Goal: Information Seeking & Learning: Check status

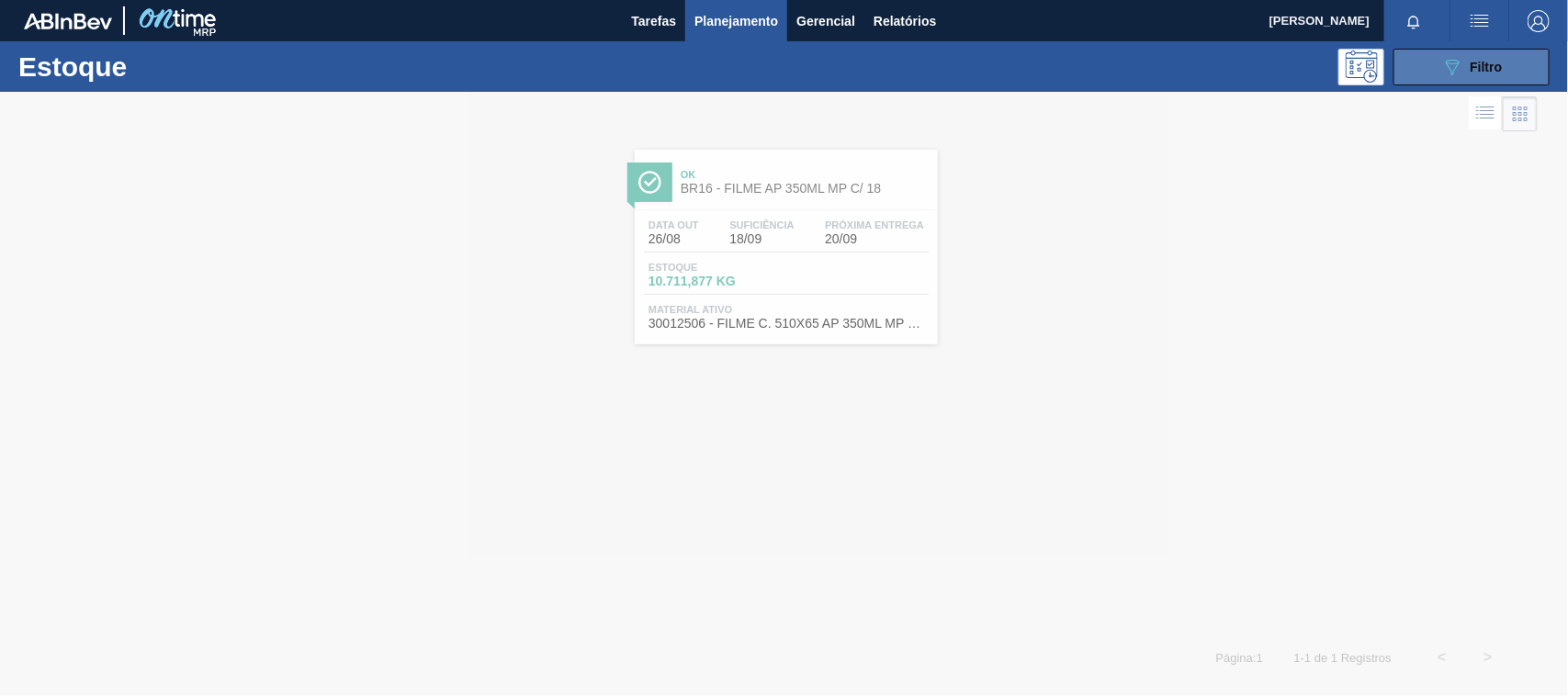
click at [1444, 68] on icon "089F7B8B-B2A5-4AFE-B5C0-19BA573D28AC" at bounding box center [1453, 67] width 22 height 22
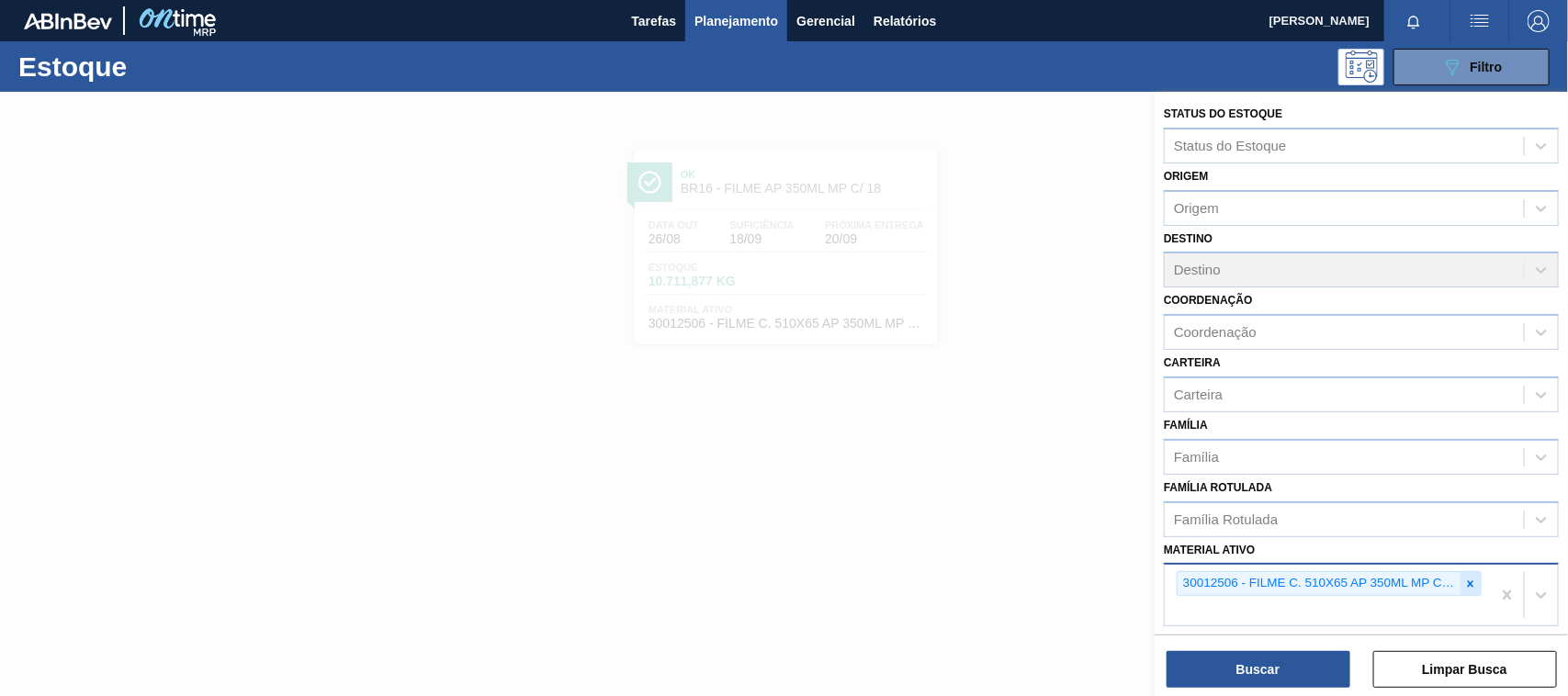
click at [1472, 572] on div at bounding box center [1471, 583] width 20 height 23
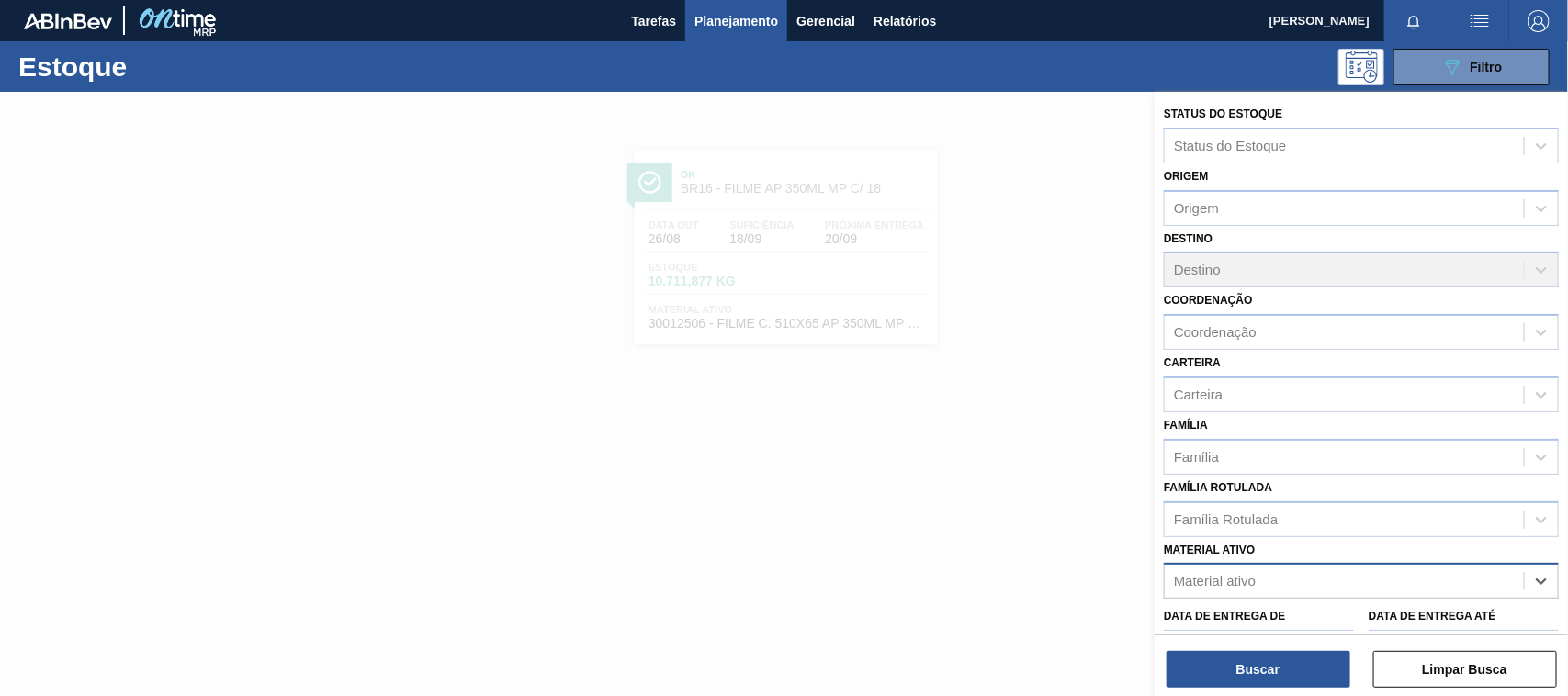
paste ativo "32"
type ativo "32"
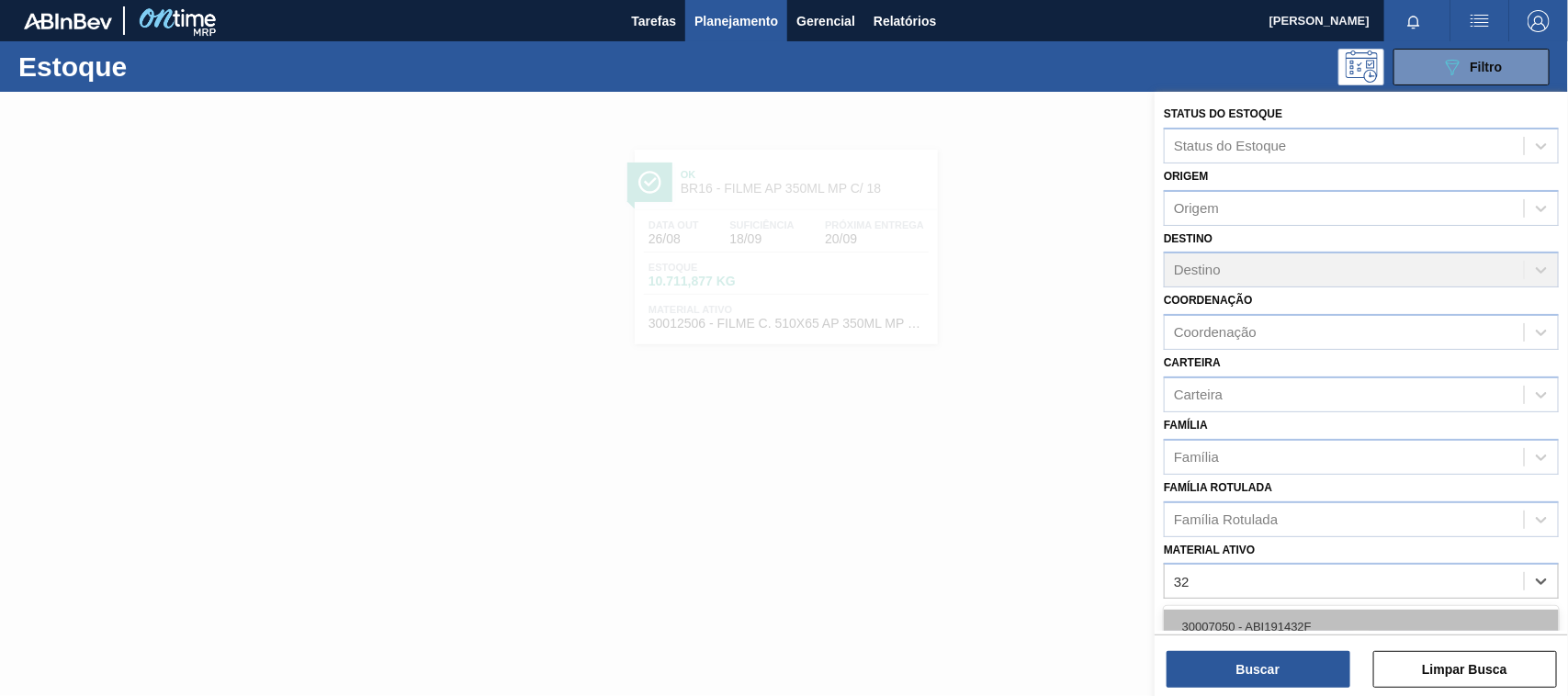
click at [1325, 623] on div "30007050 - ABI191432F" at bounding box center [1362, 627] width 395 height 34
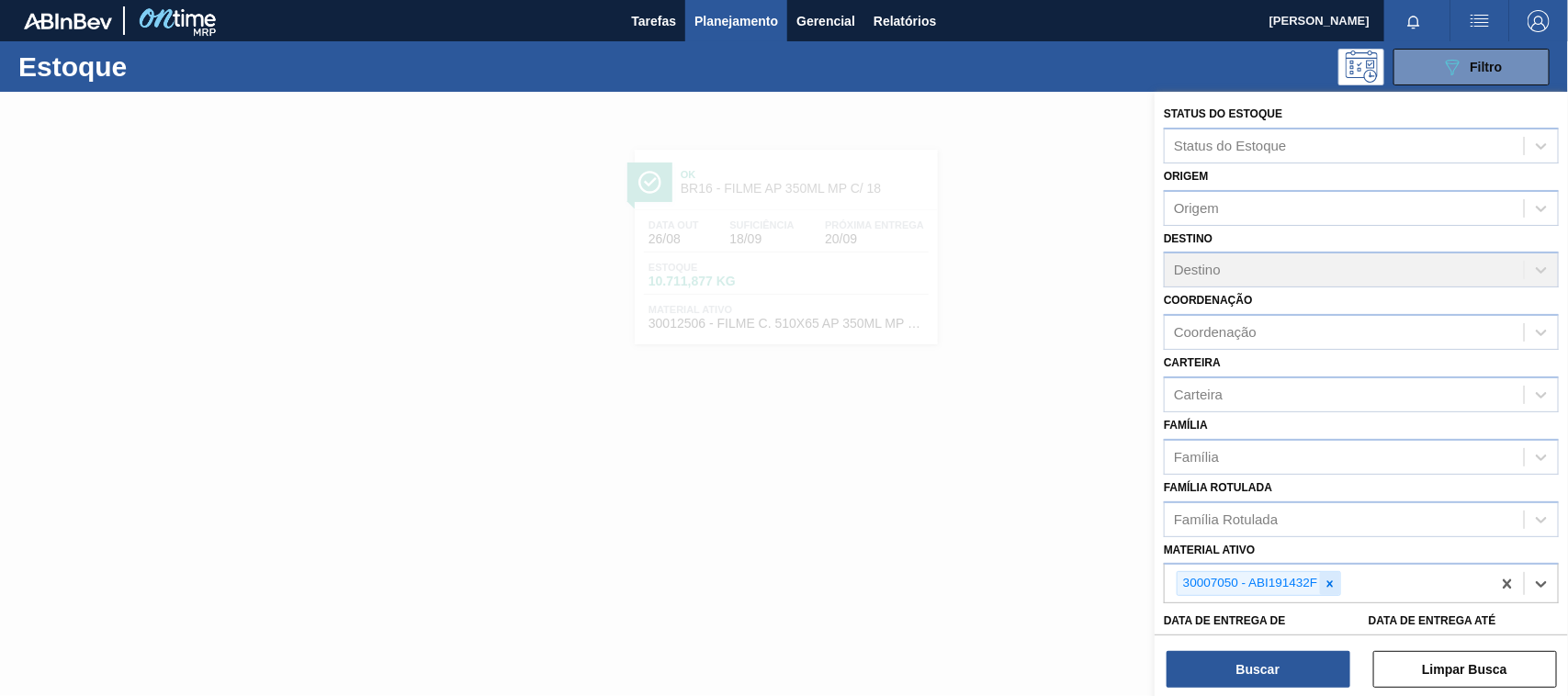
click at [1332, 583] on icon at bounding box center [1330, 584] width 13 height 13
type ativo "30004158"
click at [1342, 663] on button "Buscar" at bounding box center [1259, 669] width 183 height 37
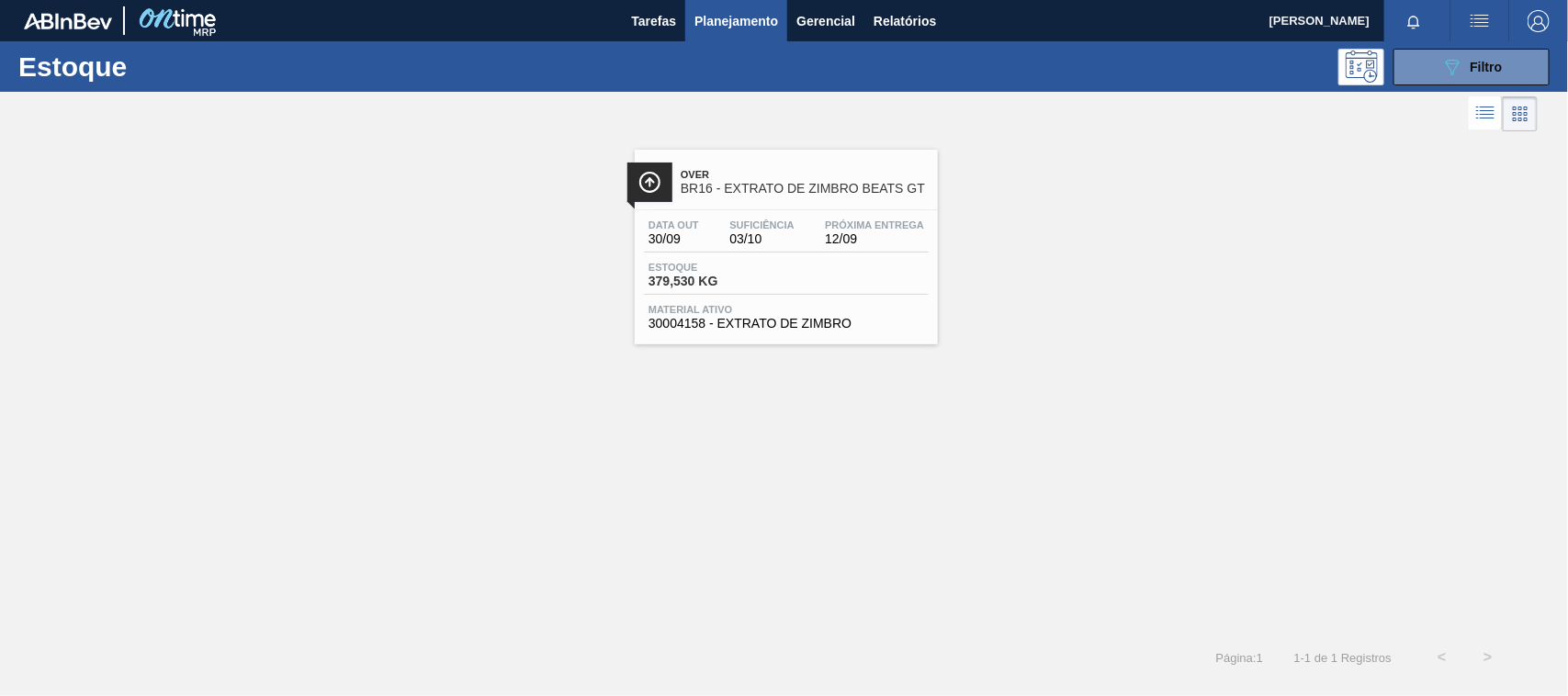
click at [755, 263] on span "Estoque" at bounding box center [713, 267] width 129 height 11
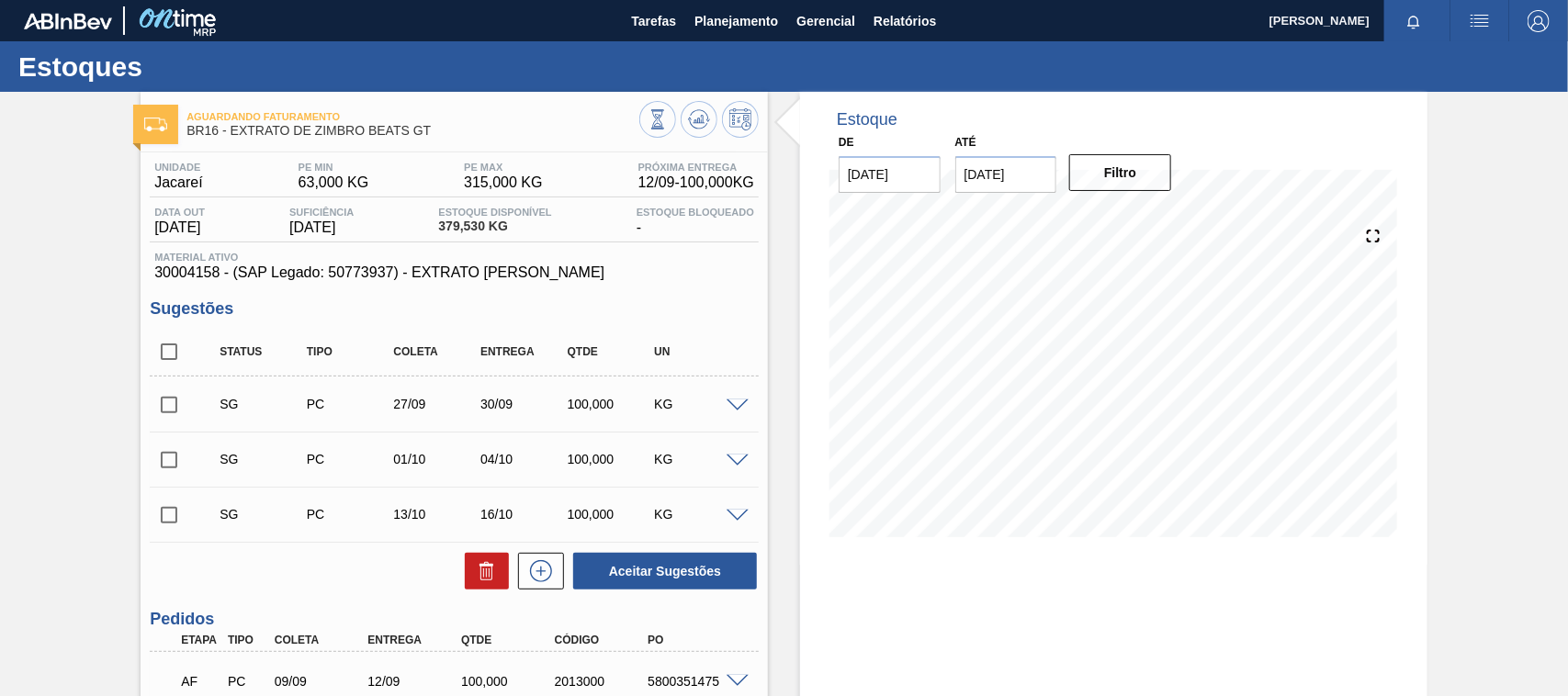
scroll to position [115, 0]
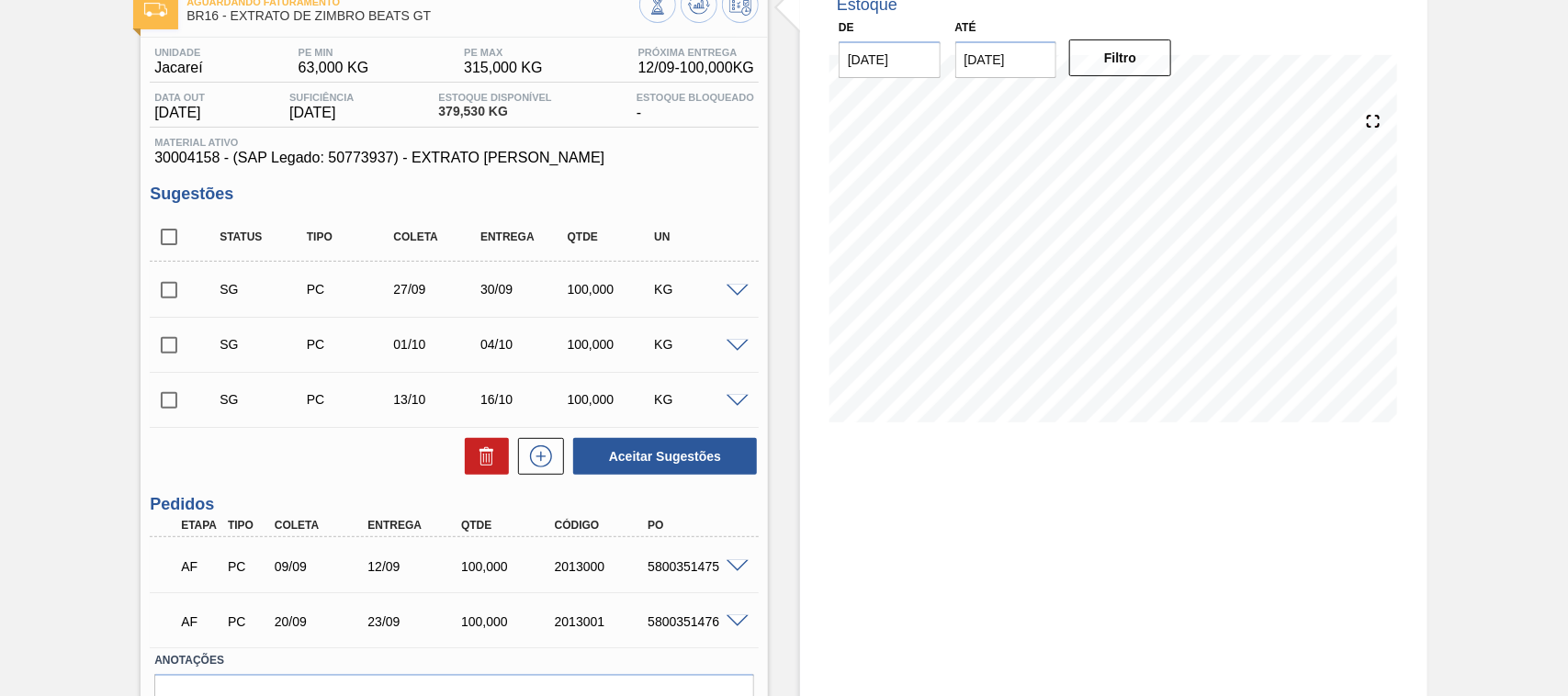
click at [675, 568] on div "5800351475" at bounding box center [694, 566] width 104 height 15
copy div "5800351475"
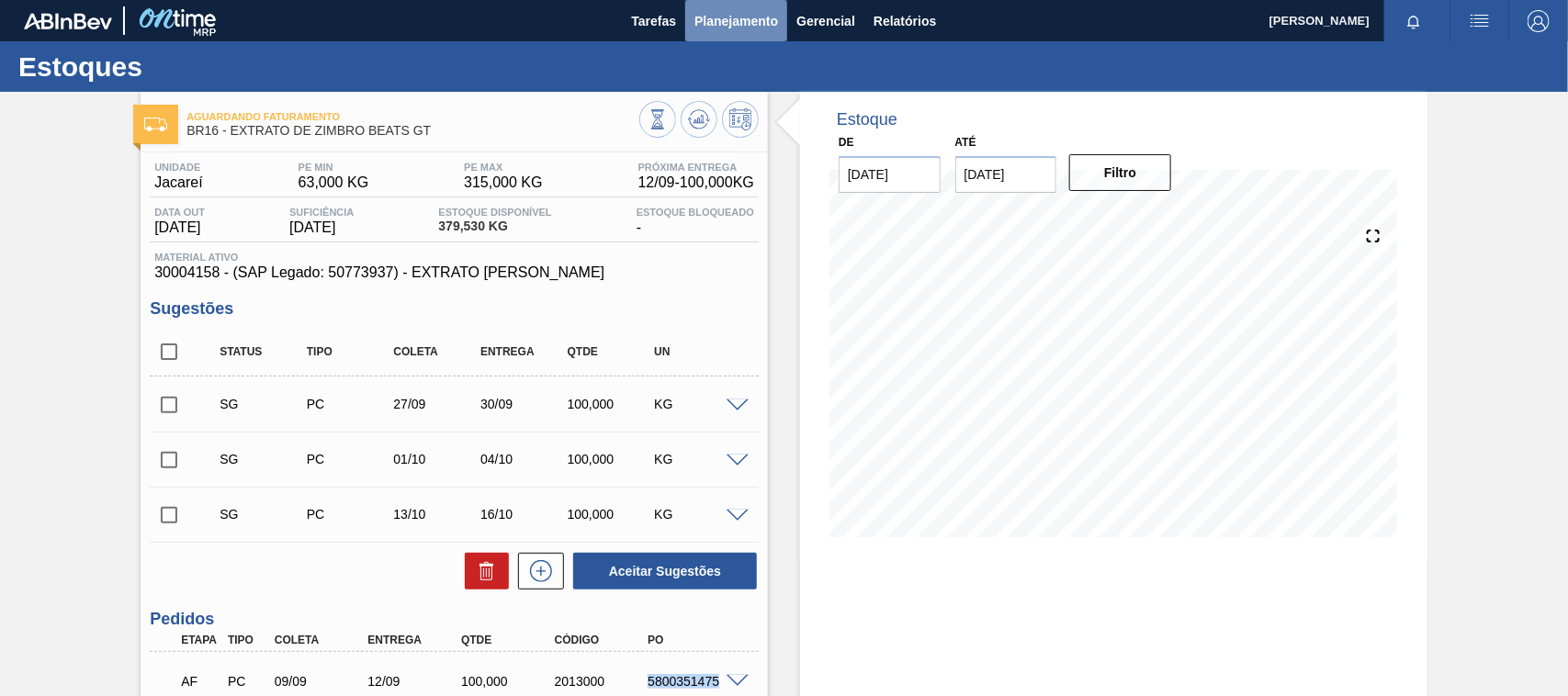
click at [730, 10] on span "Planejamento" at bounding box center [736, 21] width 83 height 22
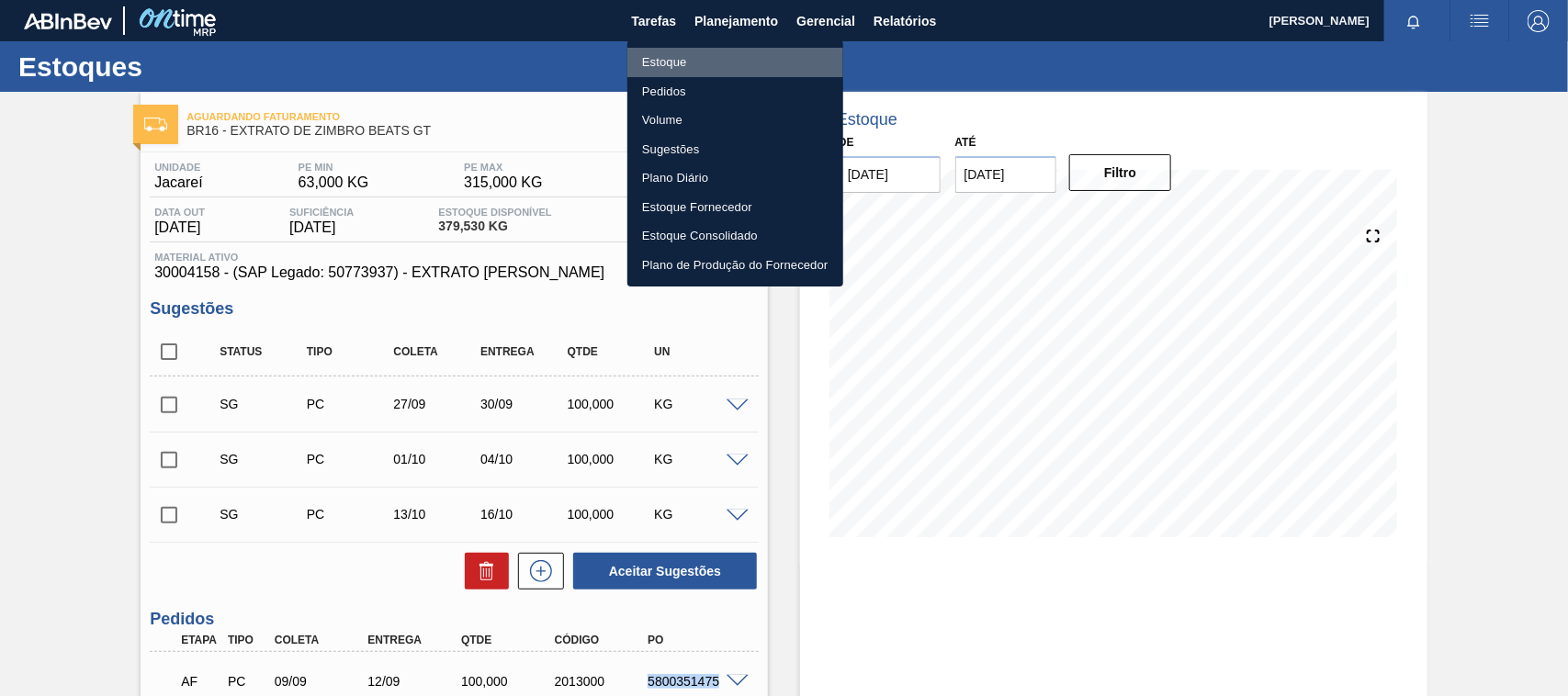
click at [690, 62] on li "Estoque" at bounding box center [736, 62] width 216 height 30
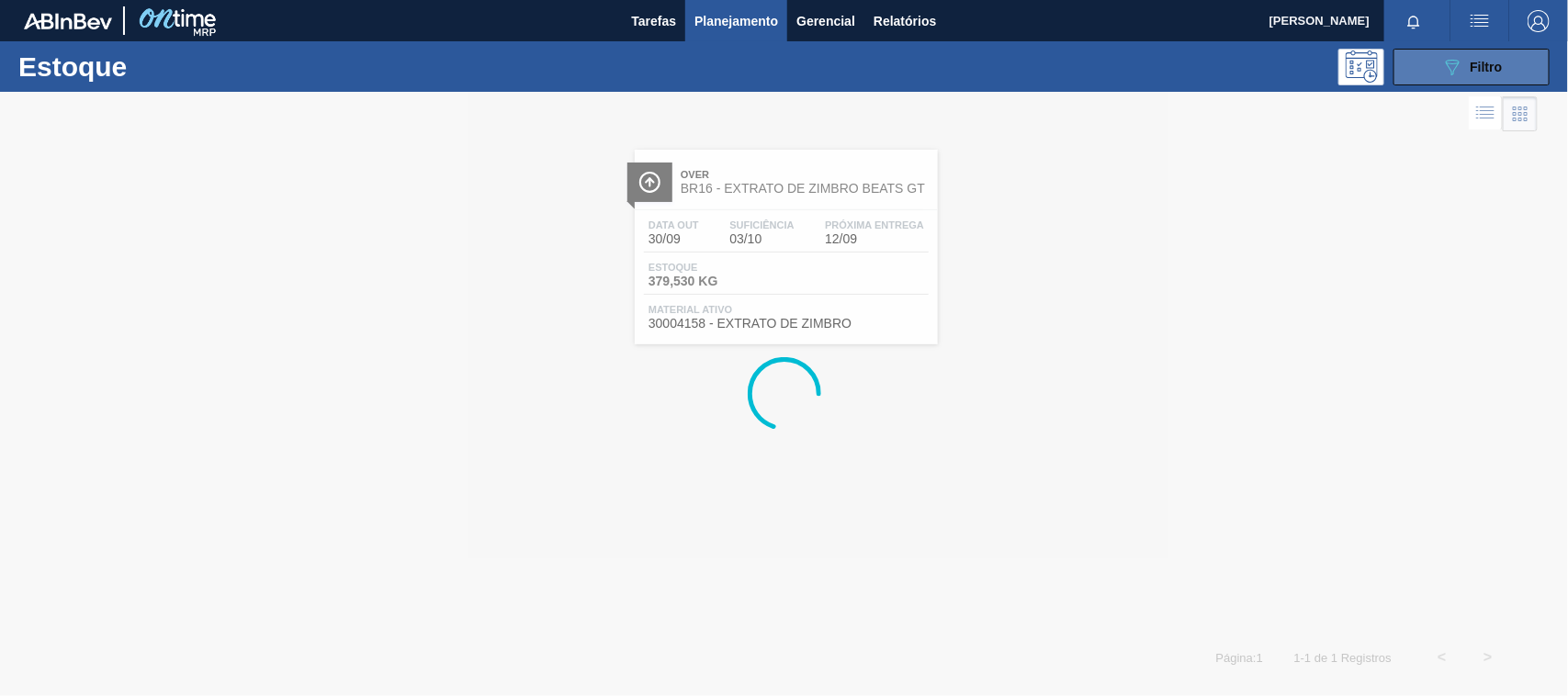
click at [1459, 78] on button "089F7B8B-B2A5-4AFE-B5C0-19BA573D28AC Filtro" at bounding box center [1471, 66] width 156 height 37
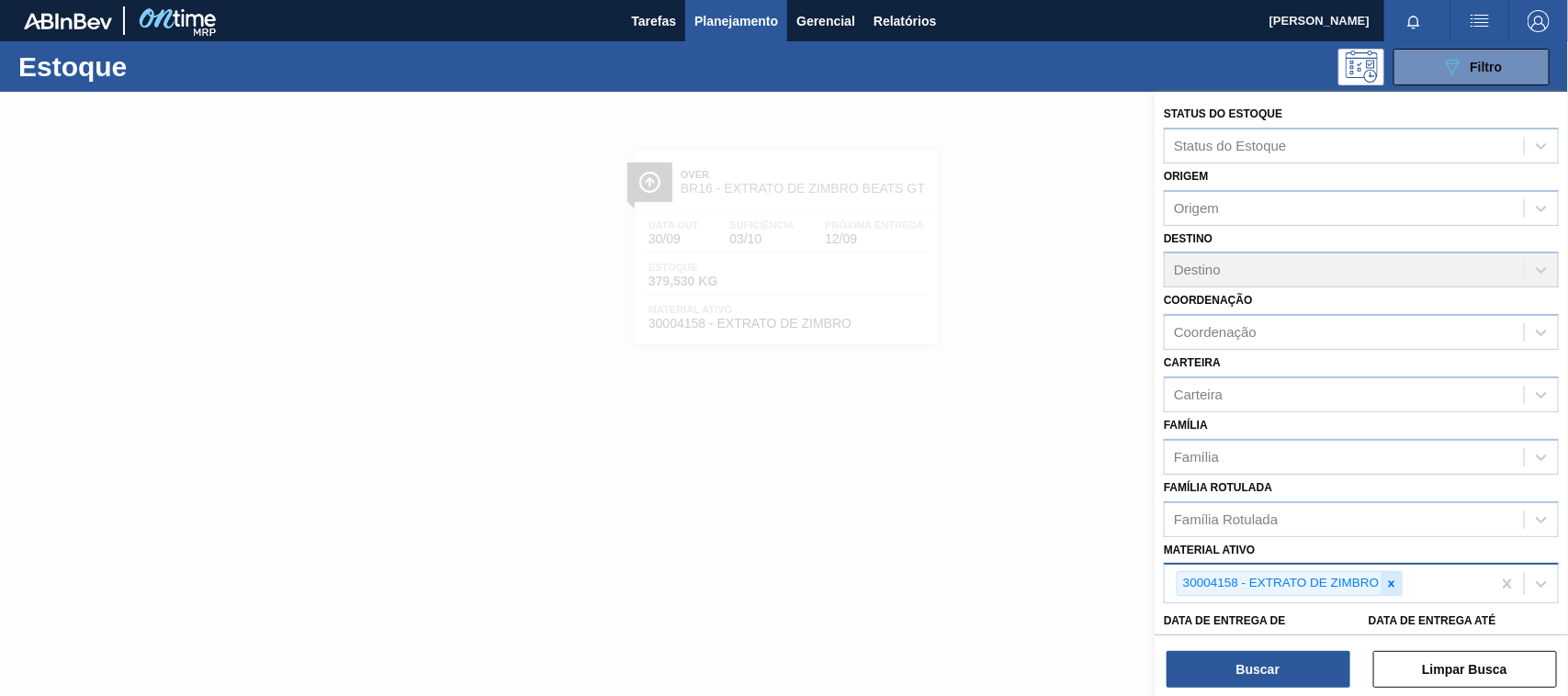
click at [1386, 572] on div at bounding box center [1391, 583] width 20 height 23
paste ativo "30008416"
type ativo "30008416"
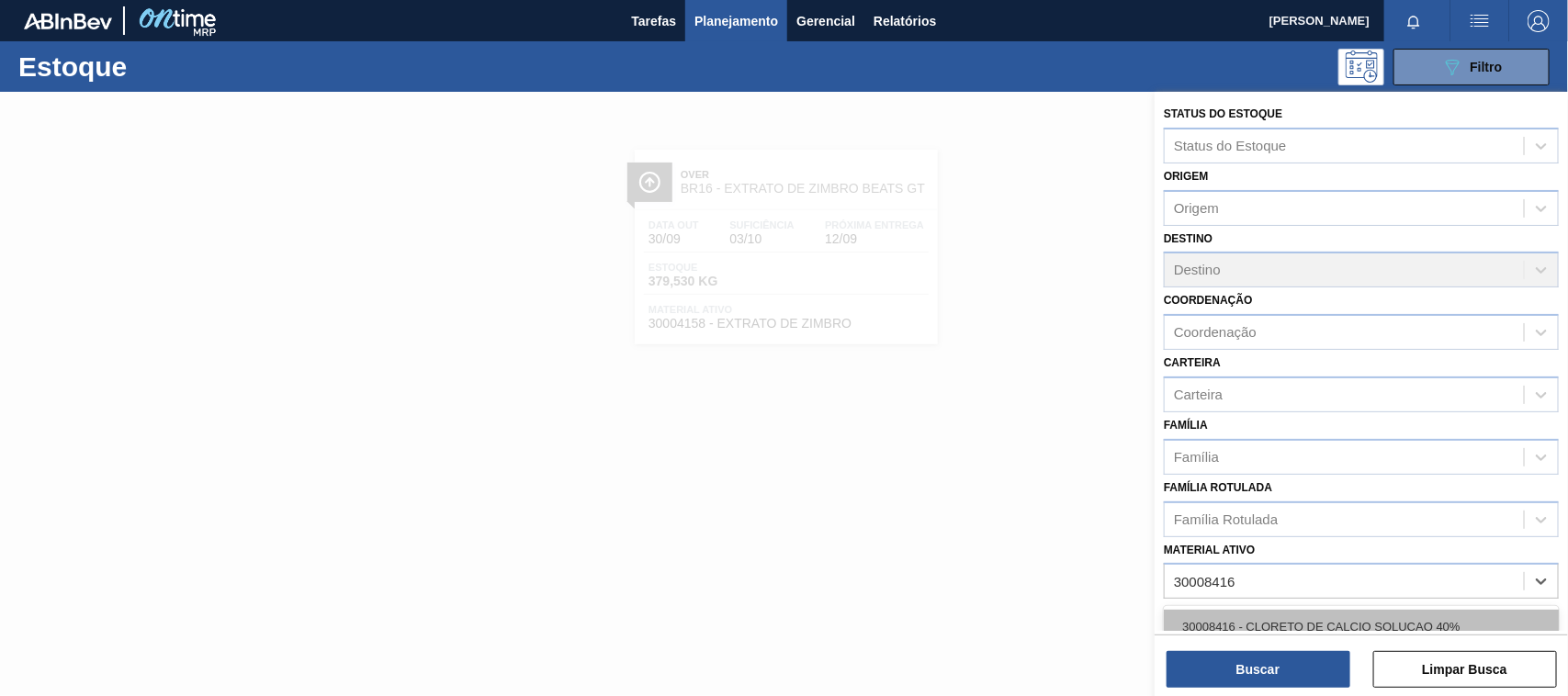
click at [1325, 620] on div "30008416 - CLORETO DE CALCIO SOLUCAO 40%" at bounding box center [1362, 627] width 395 height 34
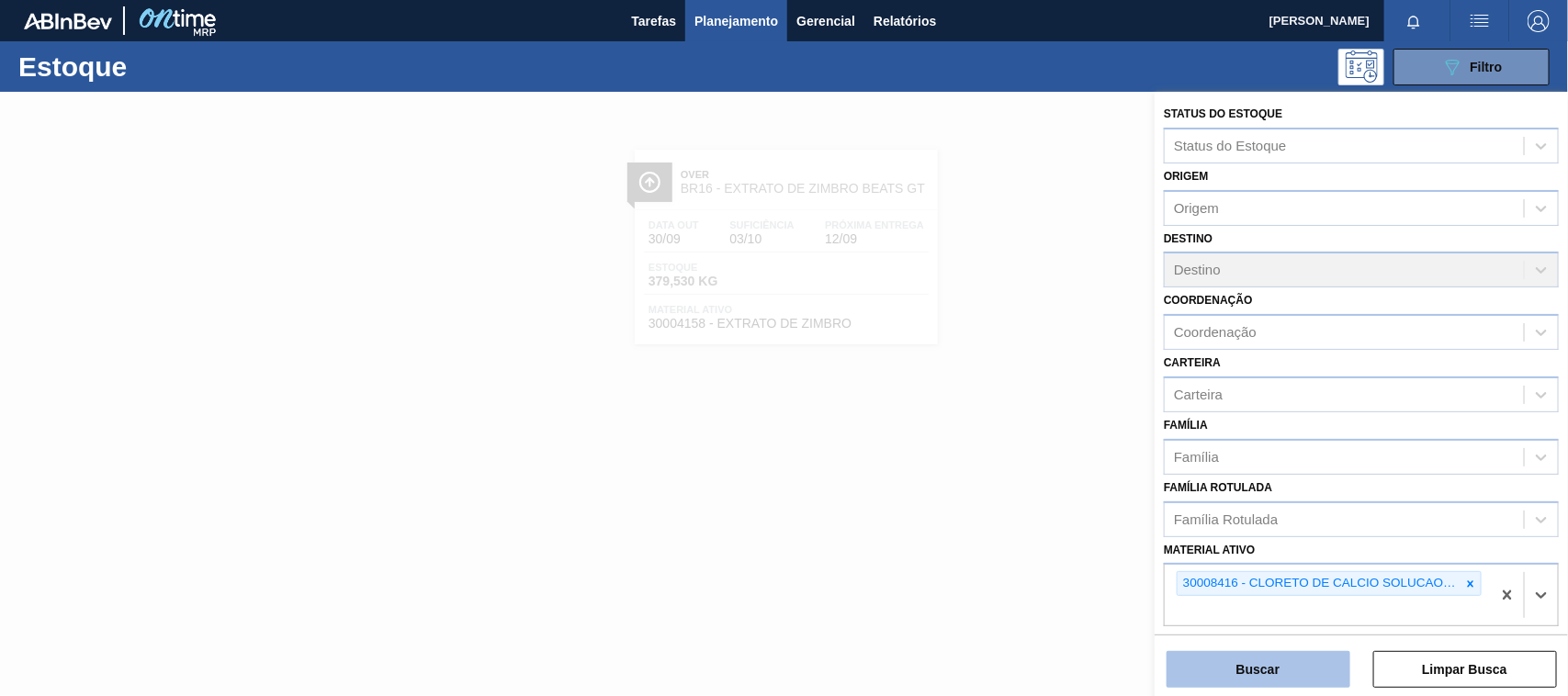
click at [1298, 680] on button "Buscar" at bounding box center [1259, 669] width 183 height 37
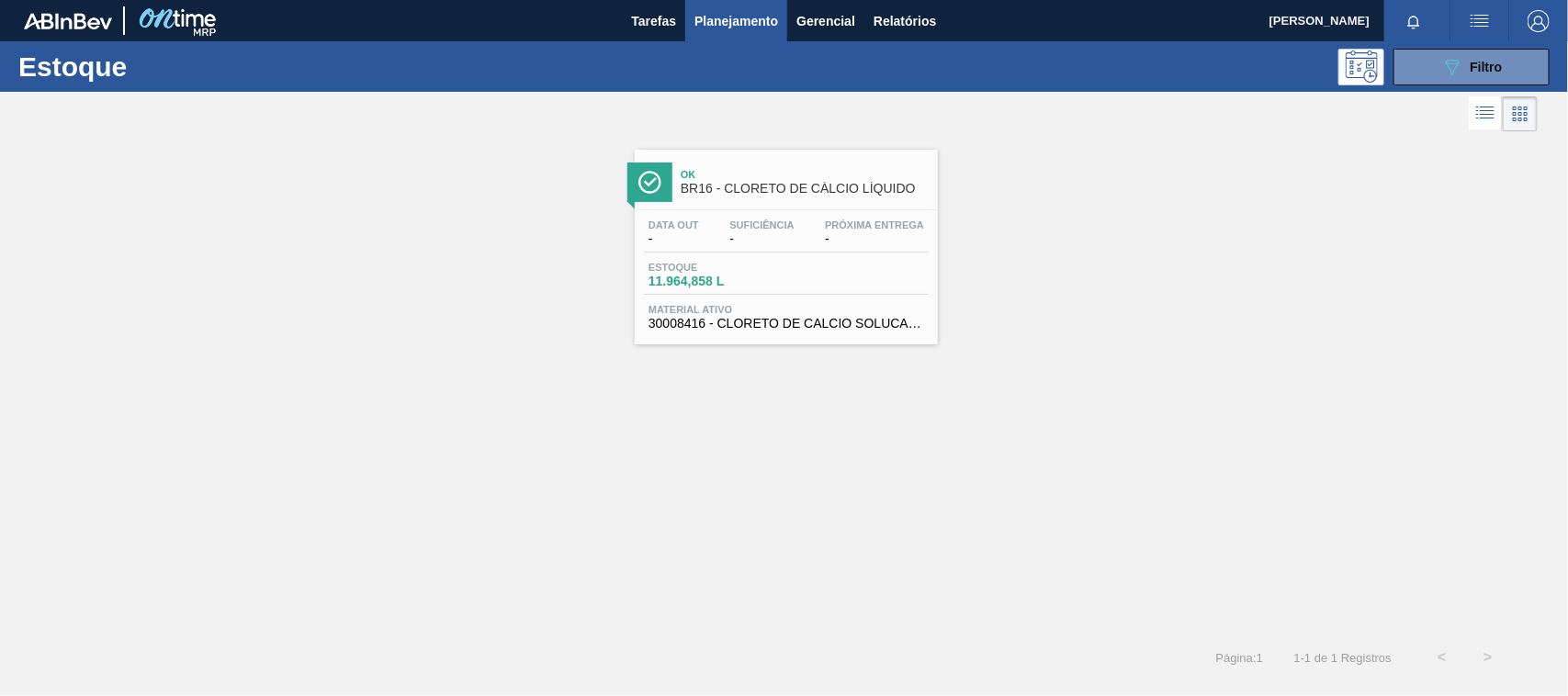
click at [799, 309] on span "Material ativo" at bounding box center [786, 309] width 276 height 11
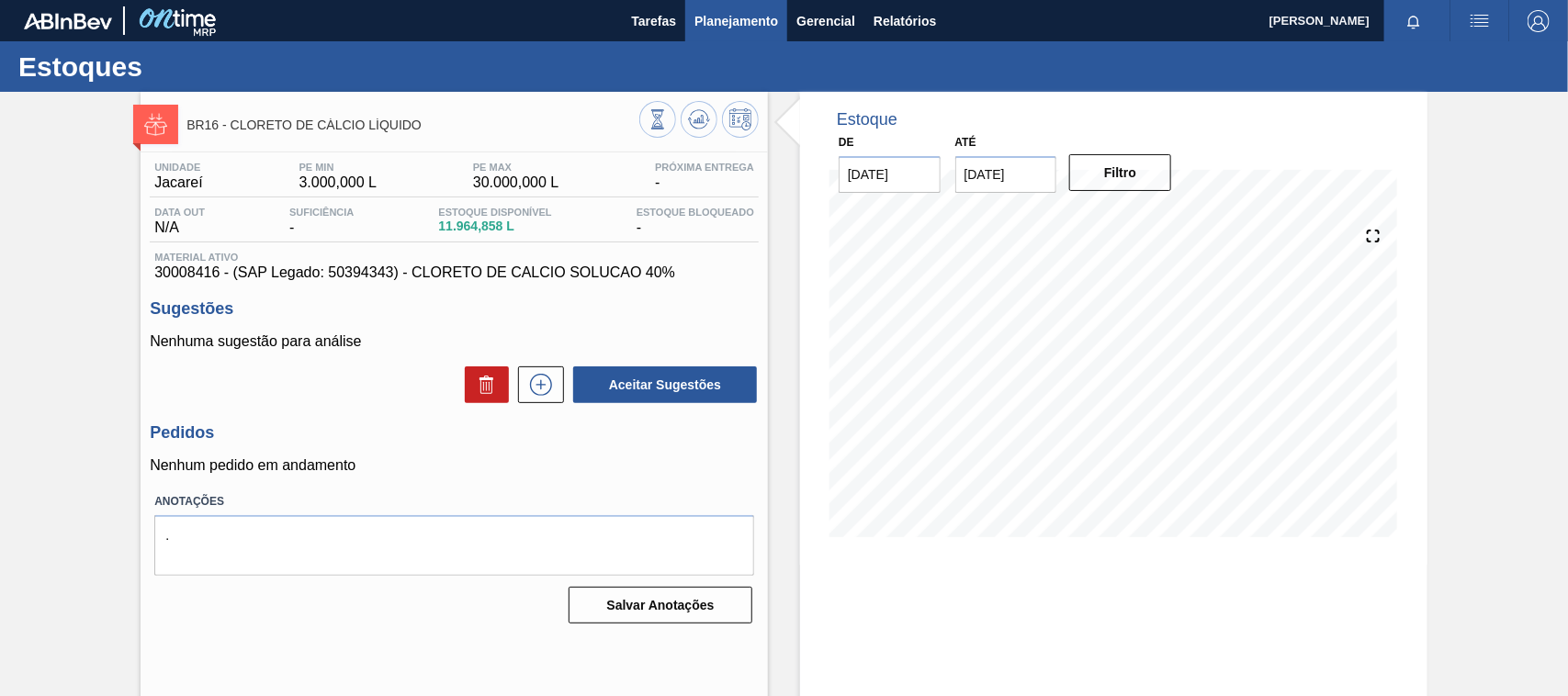
click at [728, 30] on span "Planejamento" at bounding box center [736, 21] width 83 height 22
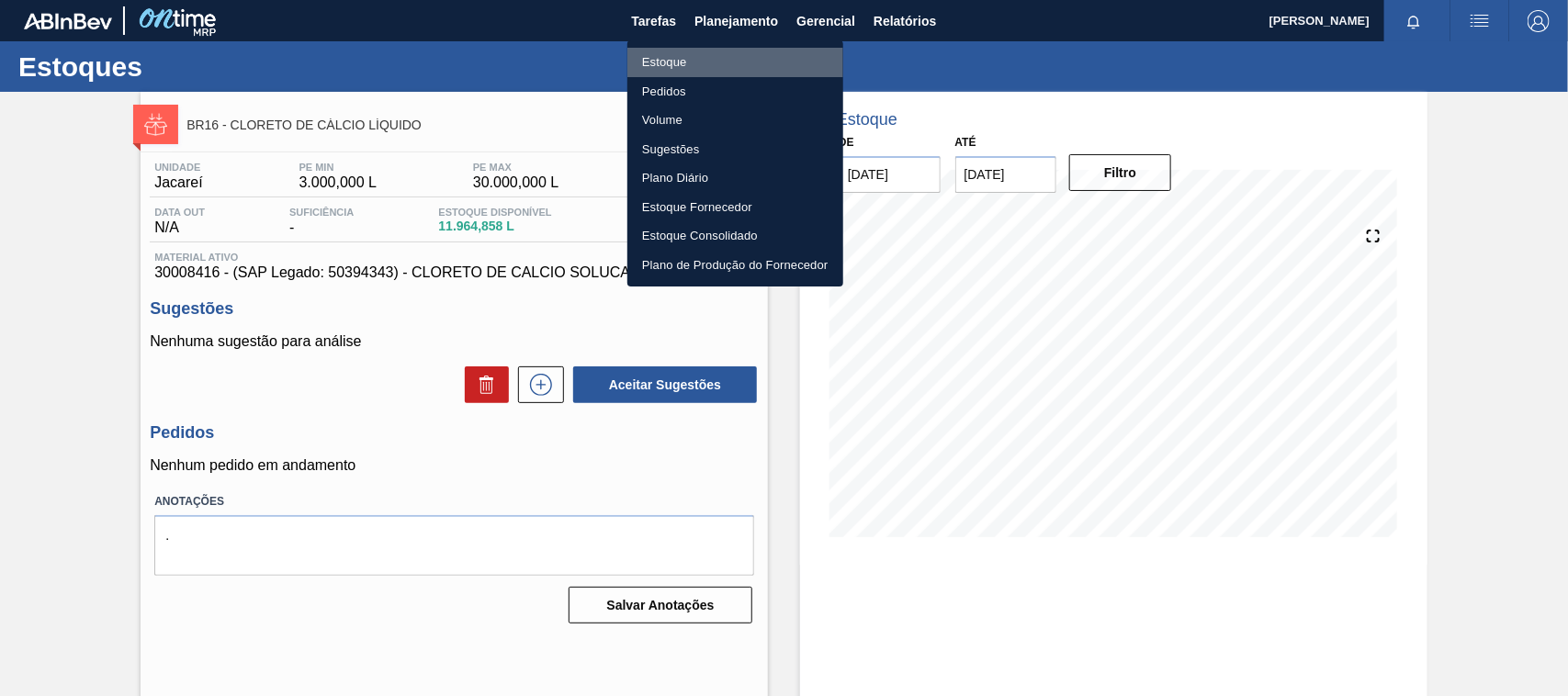
click at [675, 56] on li "Estoque" at bounding box center [736, 62] width 216 height 30
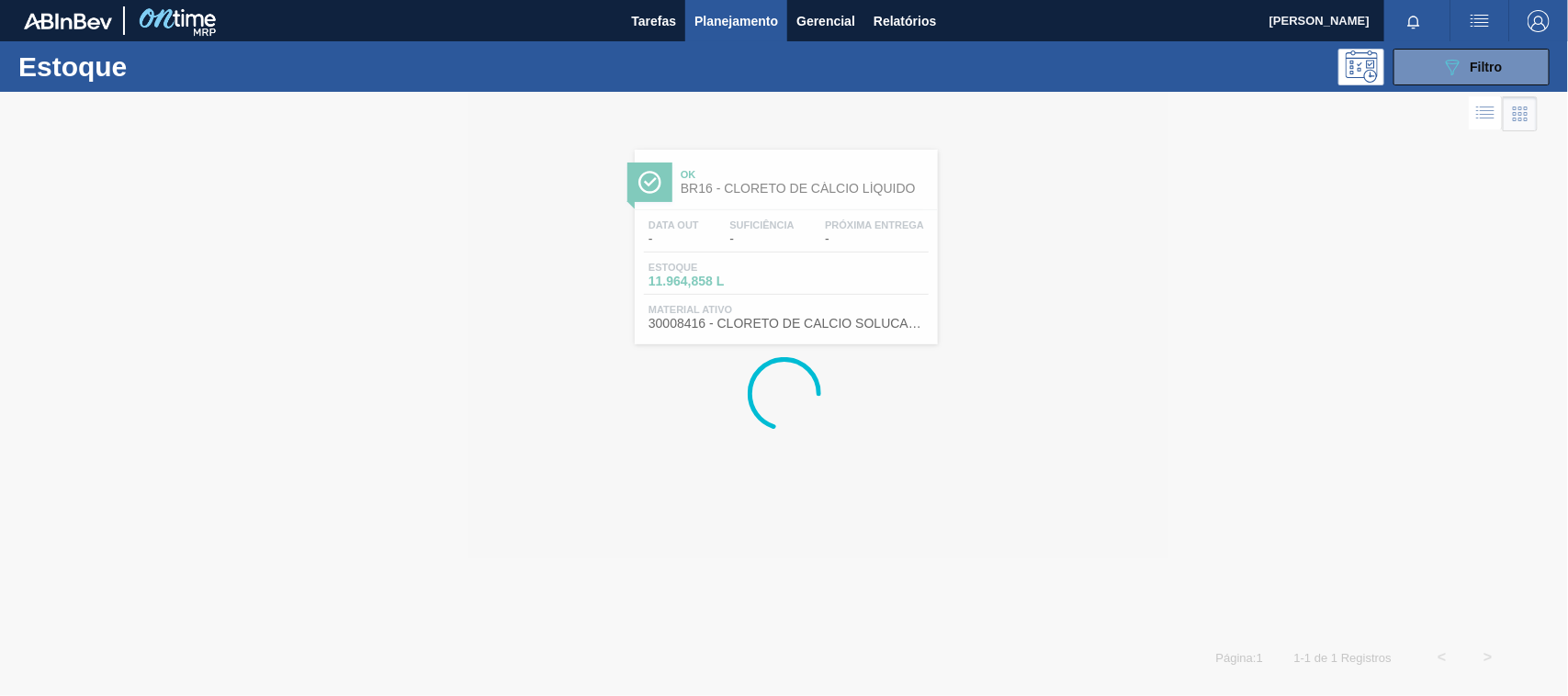
click at [1388, 70] on div "089F7B8B-B2A5-4AFE-B5C0-19BA573D28AC Filtro" at bounding box center [1472, 66] width 175 height 37
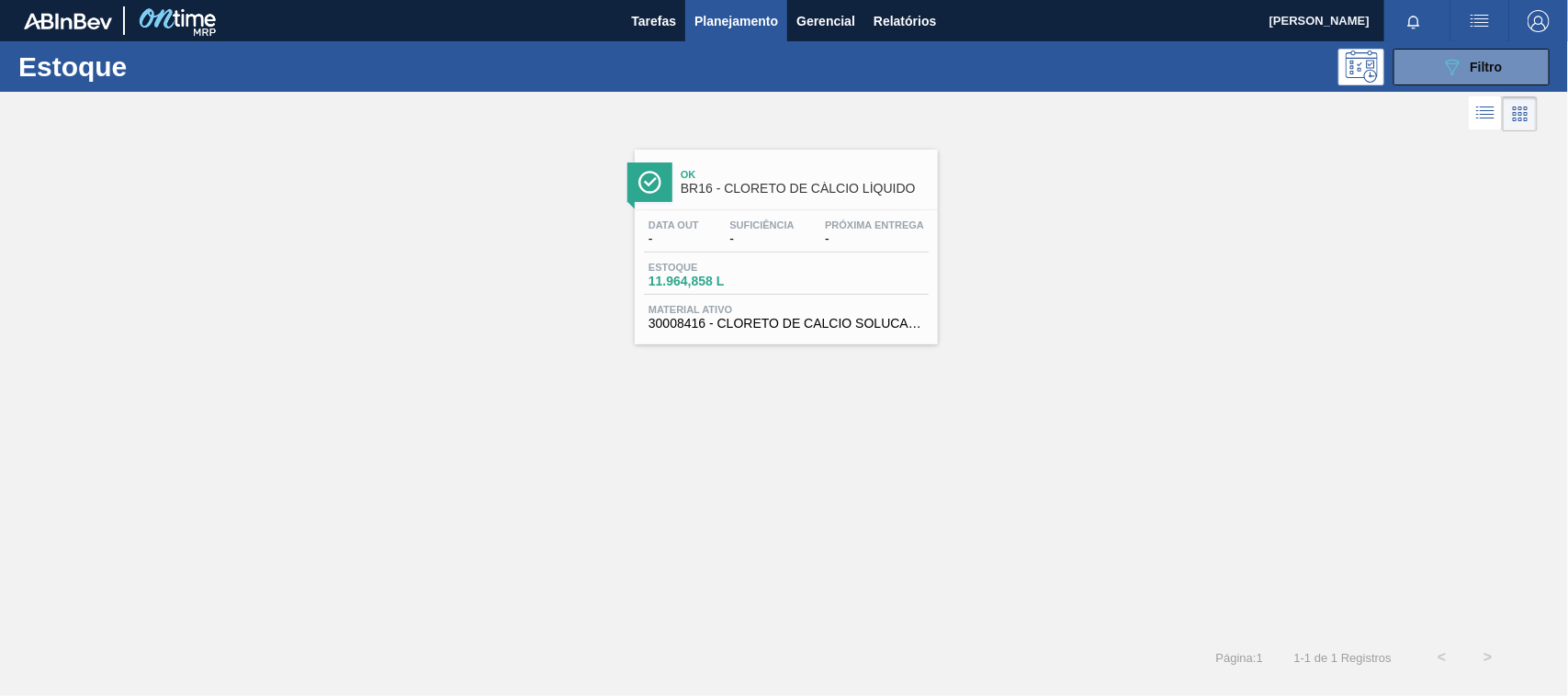
click at [1435, 94] on div at bounding box center [769, 114] width 1538 height 44
click at [1433, 71] on button "089F7B8B-B2A5-4AFE-B5C0-19BA573D28AC Filtro" at bounding box center [1471, 66] width 156 height 37
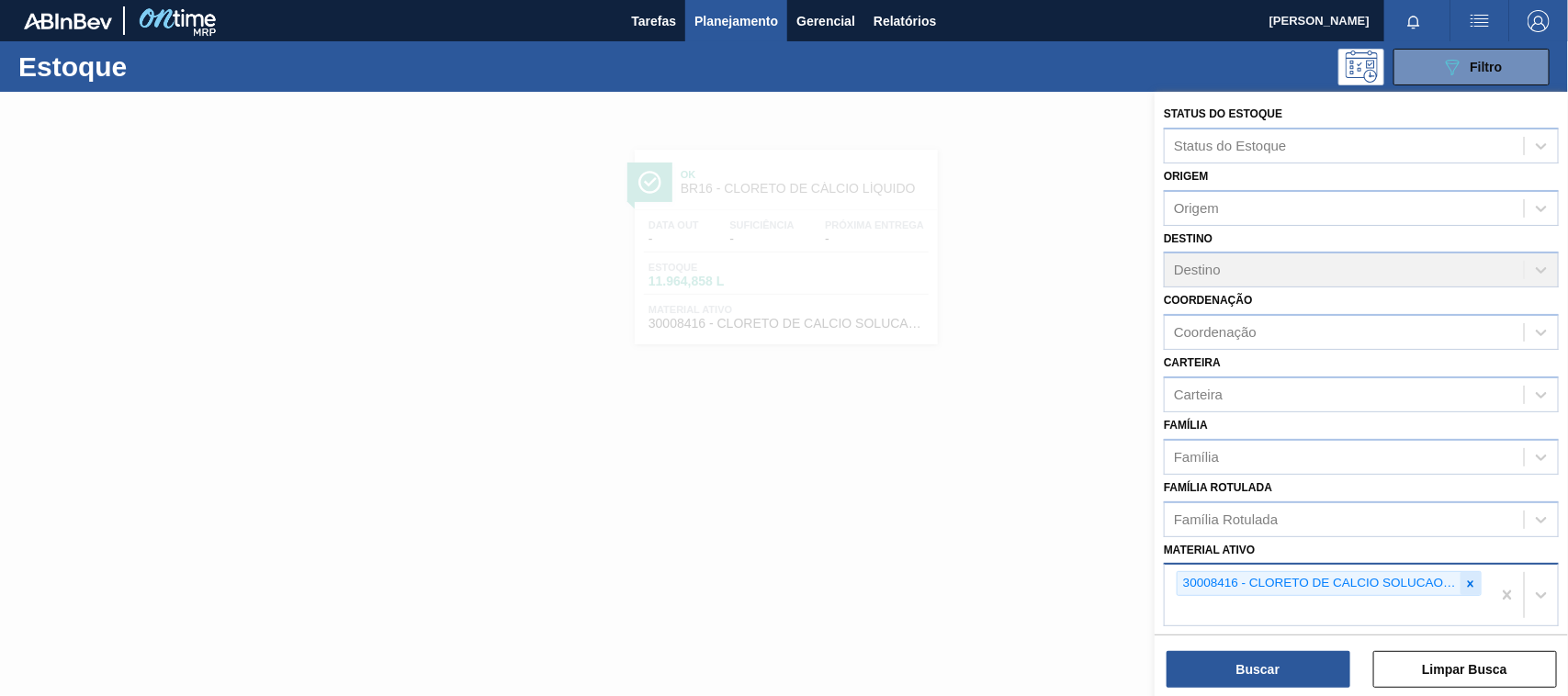
click at [1477, 583] on div at bounding box center [1471, 583] width 20 height 23
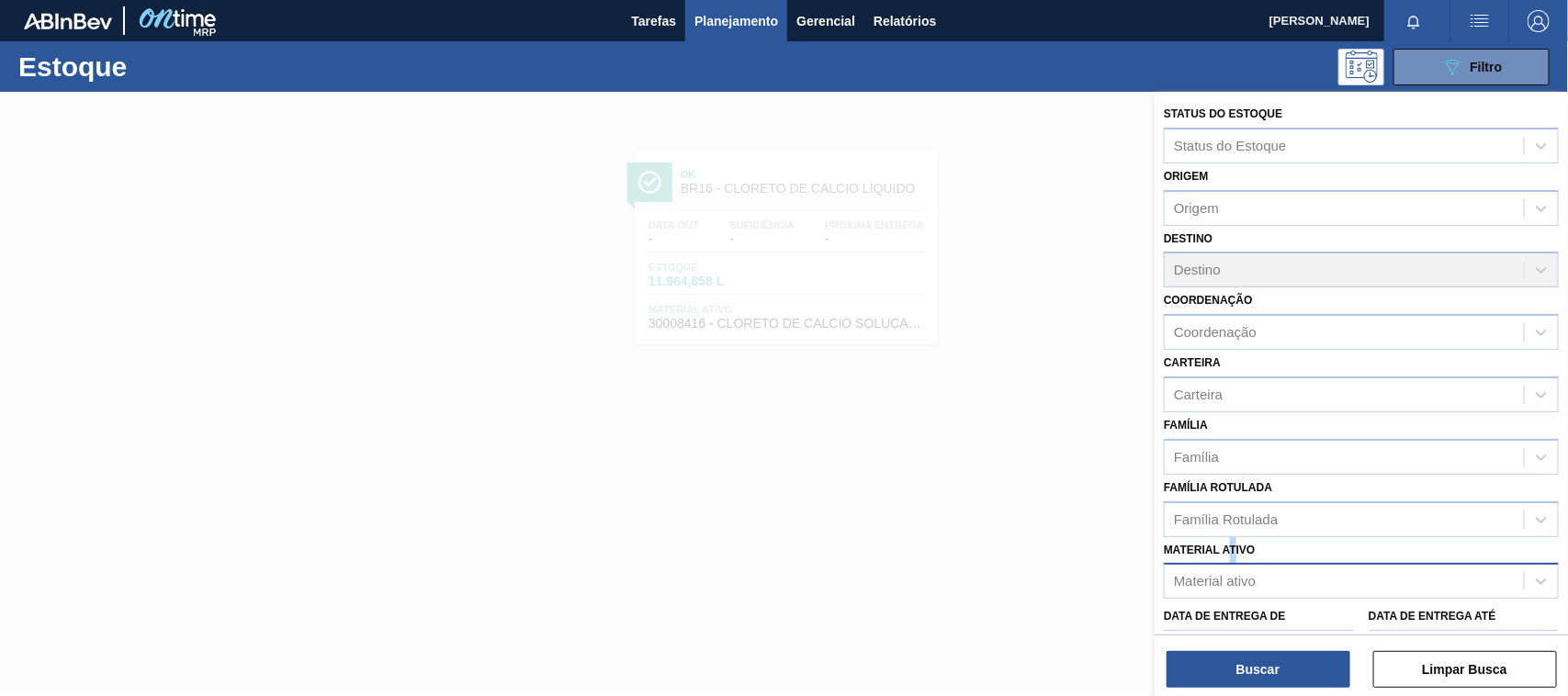
click at [1230, 557] on div "Material ativo Material ativo" at bounding box center [1362, 568] width 395 height 62
drag, startPoint x: 1219, startPoint y: 589, endPoint x: 1218, endPoint y: 580, distance: 9.1
click at [1218, 585] on div "Material ativo" at bounding box center [1345, 581] width 359 height 27
click at [1196, 555] on div "Material ativo Material ativo" at bounding box center [1362, 568] width 395 height 62
click at [1205, 563] on div "Material ativo" at bounding box center [1362, 581] width 395 height 36
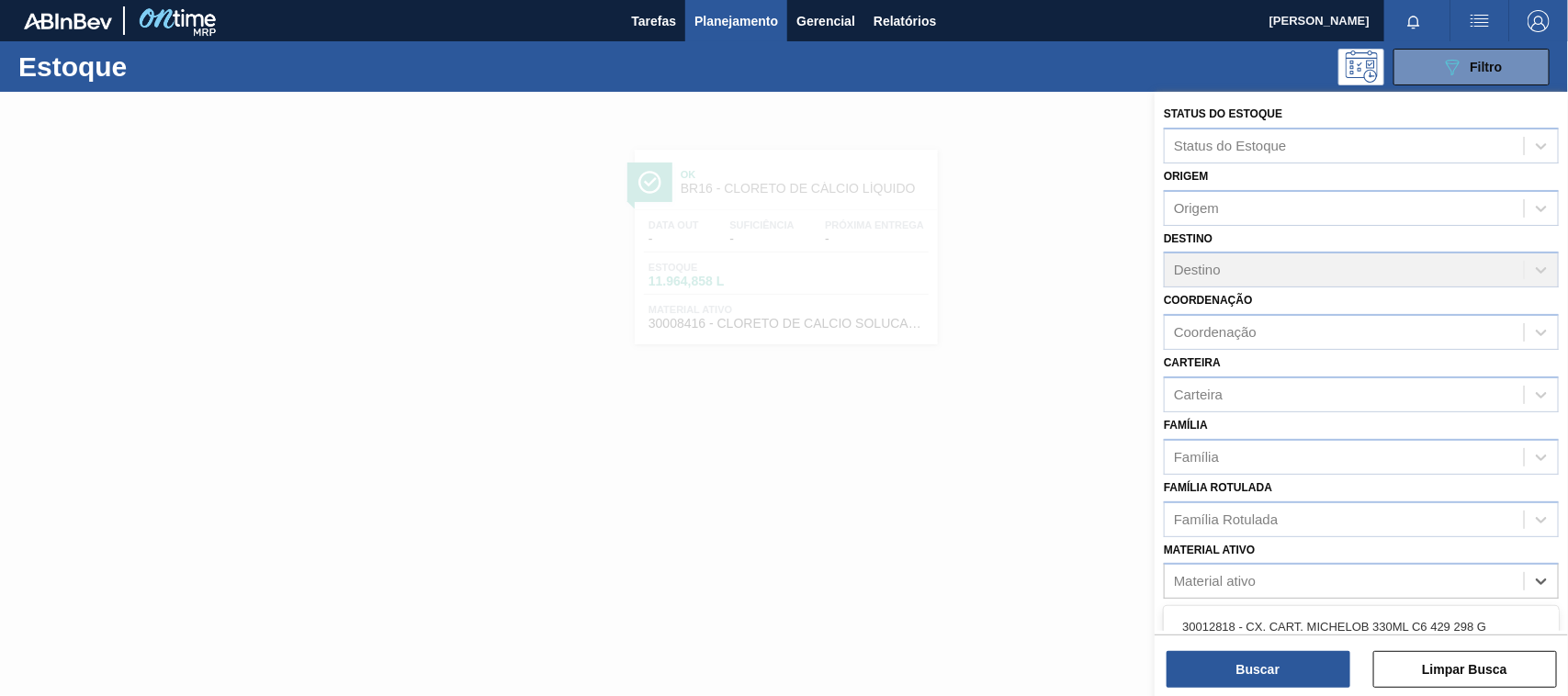
paste ativo "30003175"
type ativo "30003175"
click at [1223, 617] on div "30003175 - LUPULO AMAR. PIP HERCULES" at bounding box center [1362, 627] width 395 height 34
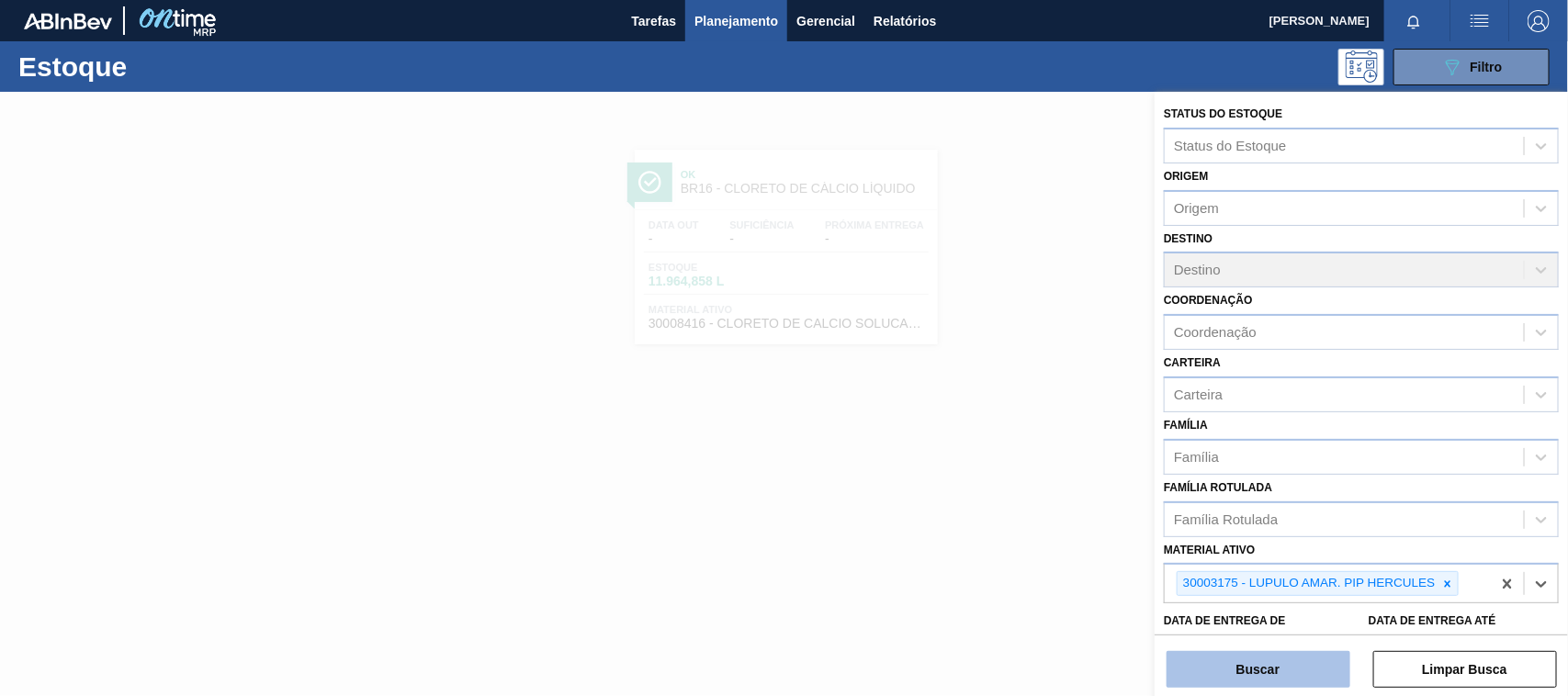
click at [1228, 673] on button "Buscar" at bounding box center [1259, 669] width 183 height 37
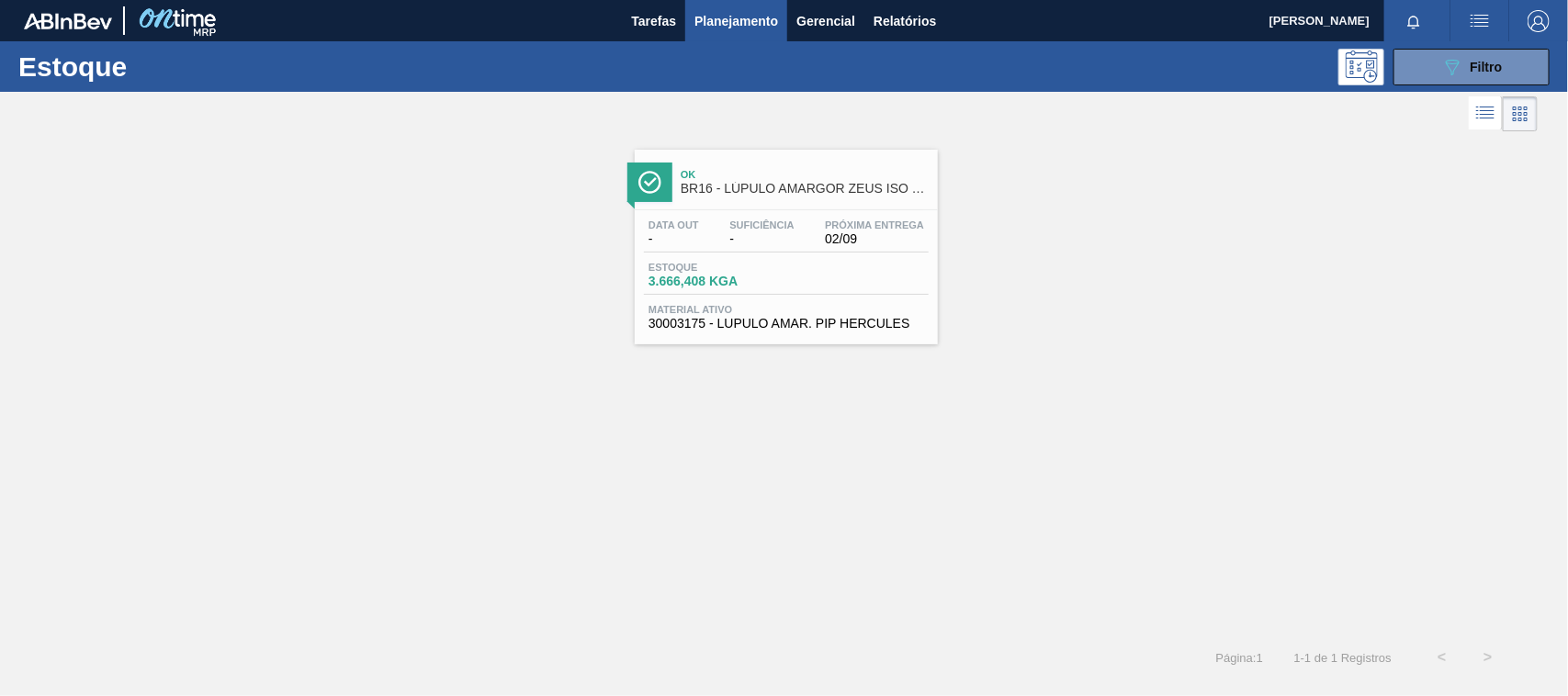
click at [806, 323] on span "30003175 - LUPULO AMAR. PIP HERCULES" at bounding box center [786, 324] width 276 height 14
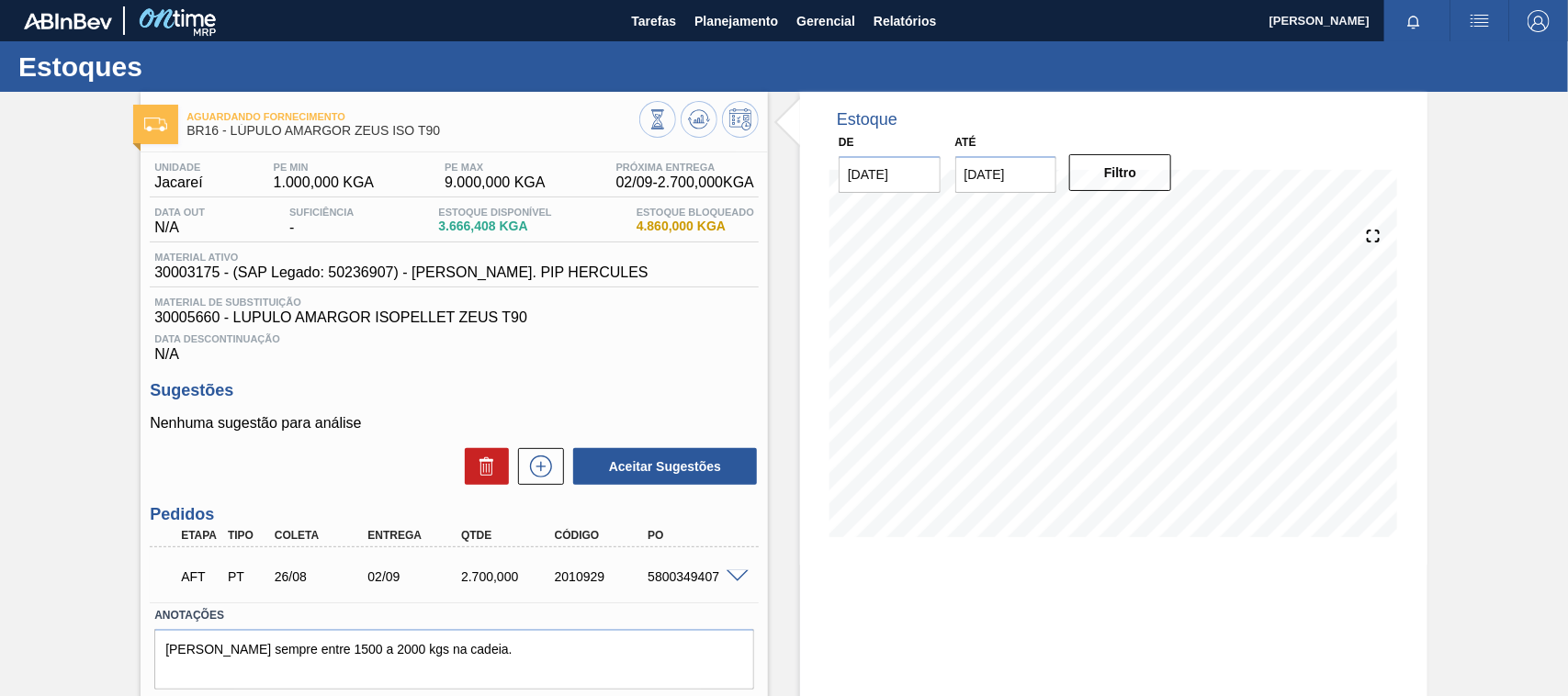
click at [732, 581] on span at bounding box center [738, 577] width 22 height 14
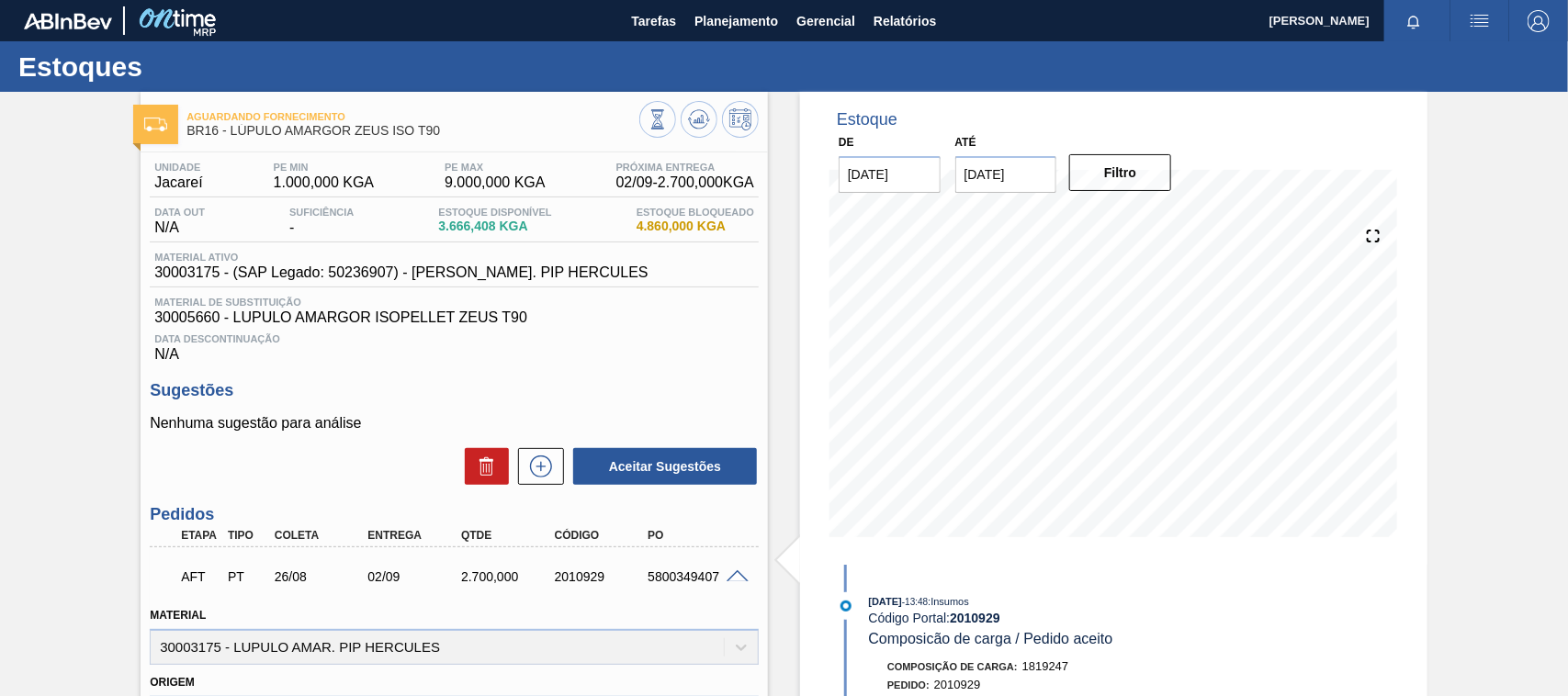
click at [666, 584] on div "5800349407" at bounding box center [694, 576] width 104 height 15
copy div "5800349407"
click at [745, 23] on span "Planejamento" at bounding box center [736, 21] width 83 height 22
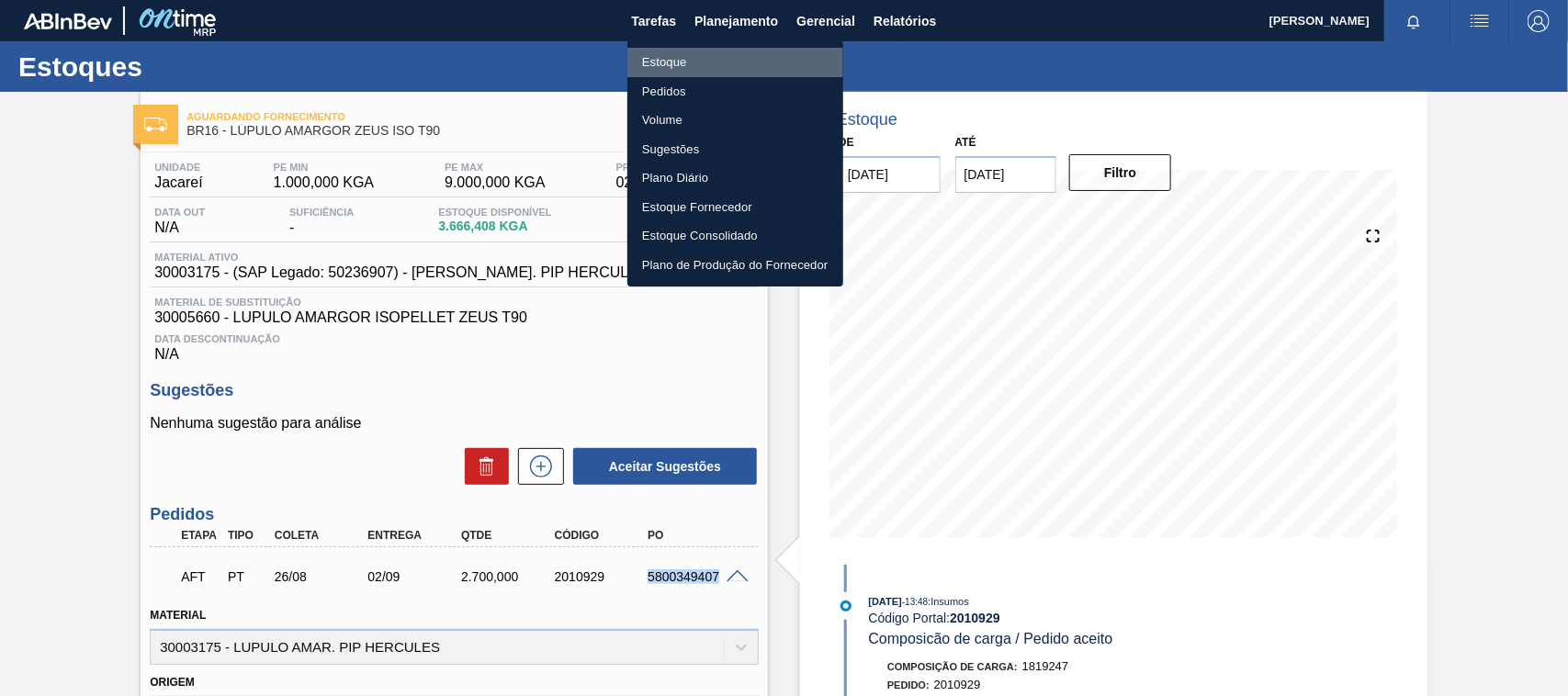
click at [708, 60] on li "Estoque" at bounding box center [736, 62] width 216 height 30
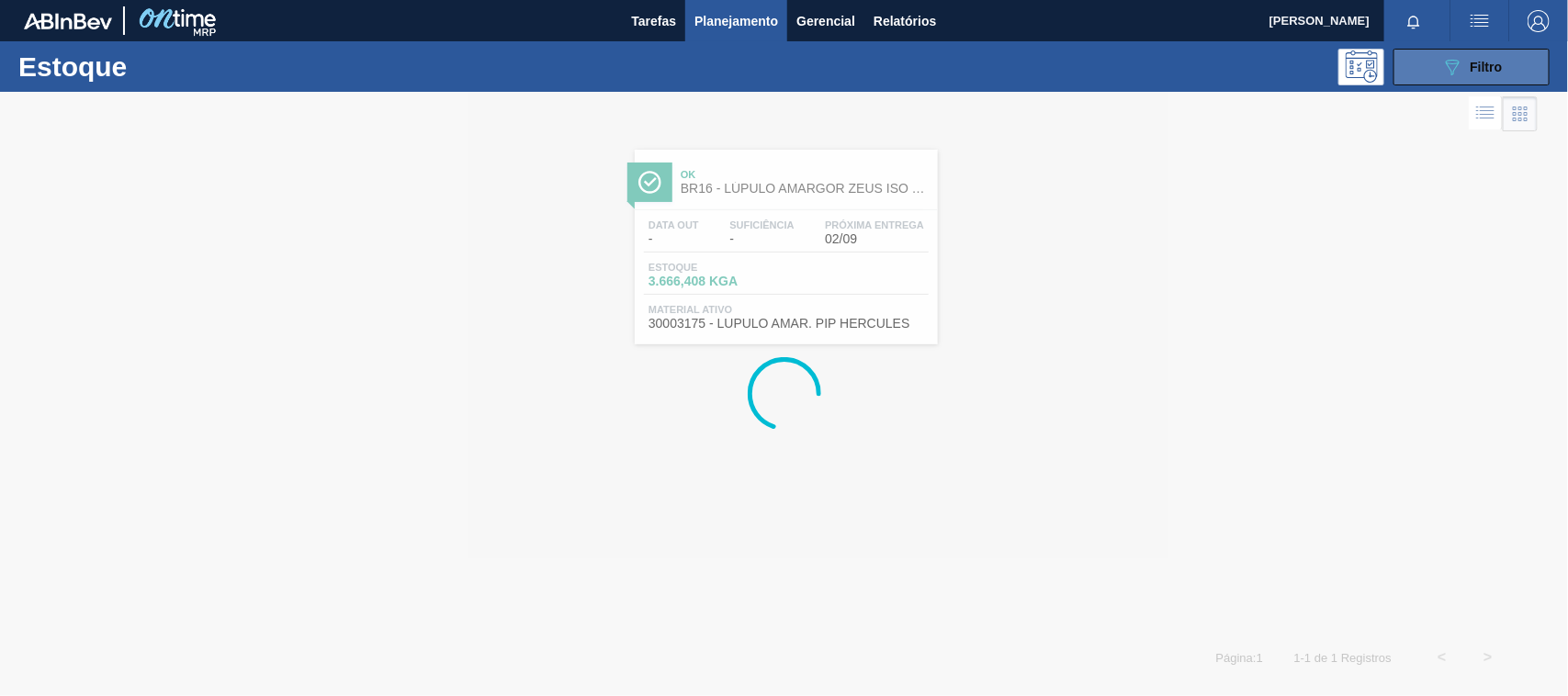
click at [1439, 57] on button "089F7B8B-B2A5-4AFE-B5C0-19BA573D28AC Filtro" at bounding box center [1471, 66] width 156 height 37
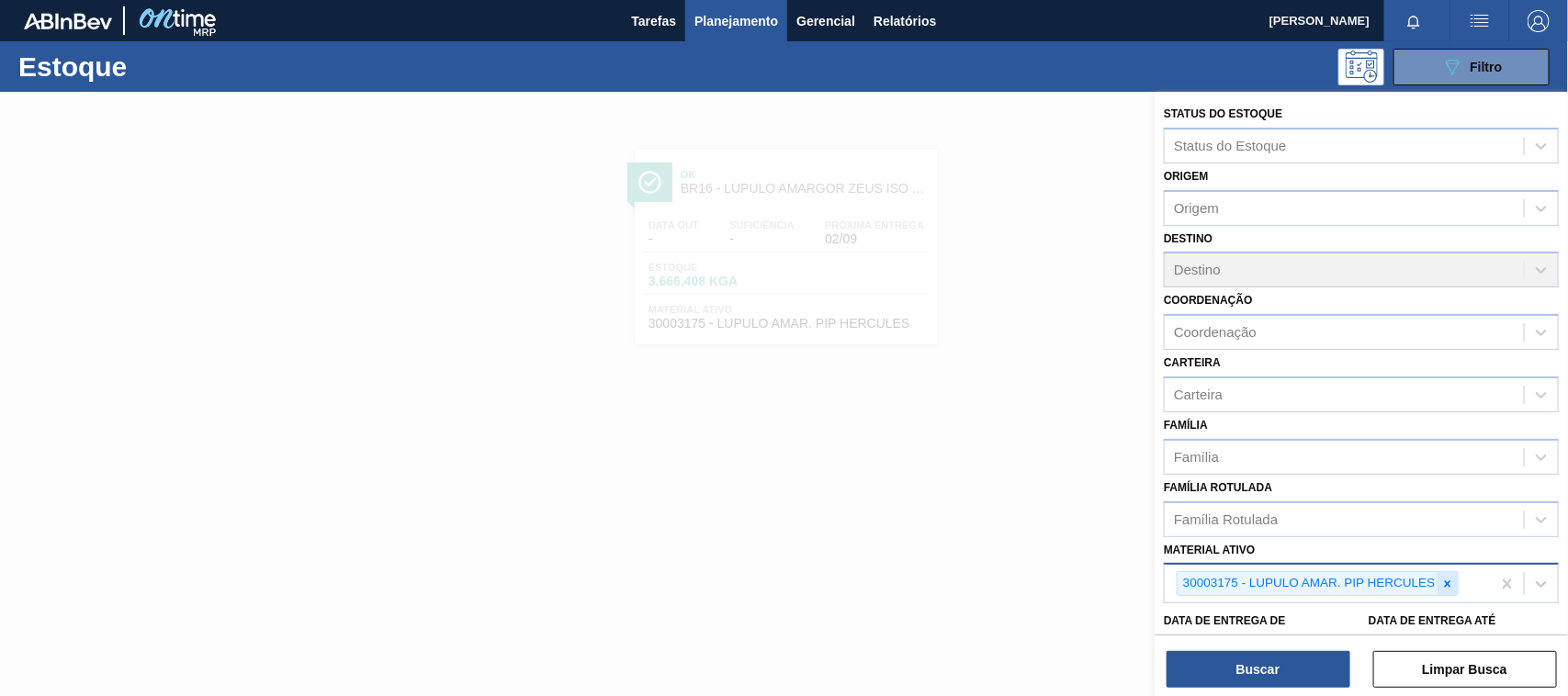
drag, startPoint x: 1436, startPoint y: 576, endPoint x: 1450, endPoint y: 577, distance: 14.0
click at [1438, 576] on div "30003175 - LUPULO AMAR. PIP HERCULES" at bounding box center [1308, 583] width 260 height 23
drag, startPoint x: 1450, startPoint y: 577, endPoint x: 1389, endPoint y: 602, distance: 65.9
click at [1447, 578] on icon at bounding box center [1448, 584] width 13 height 13
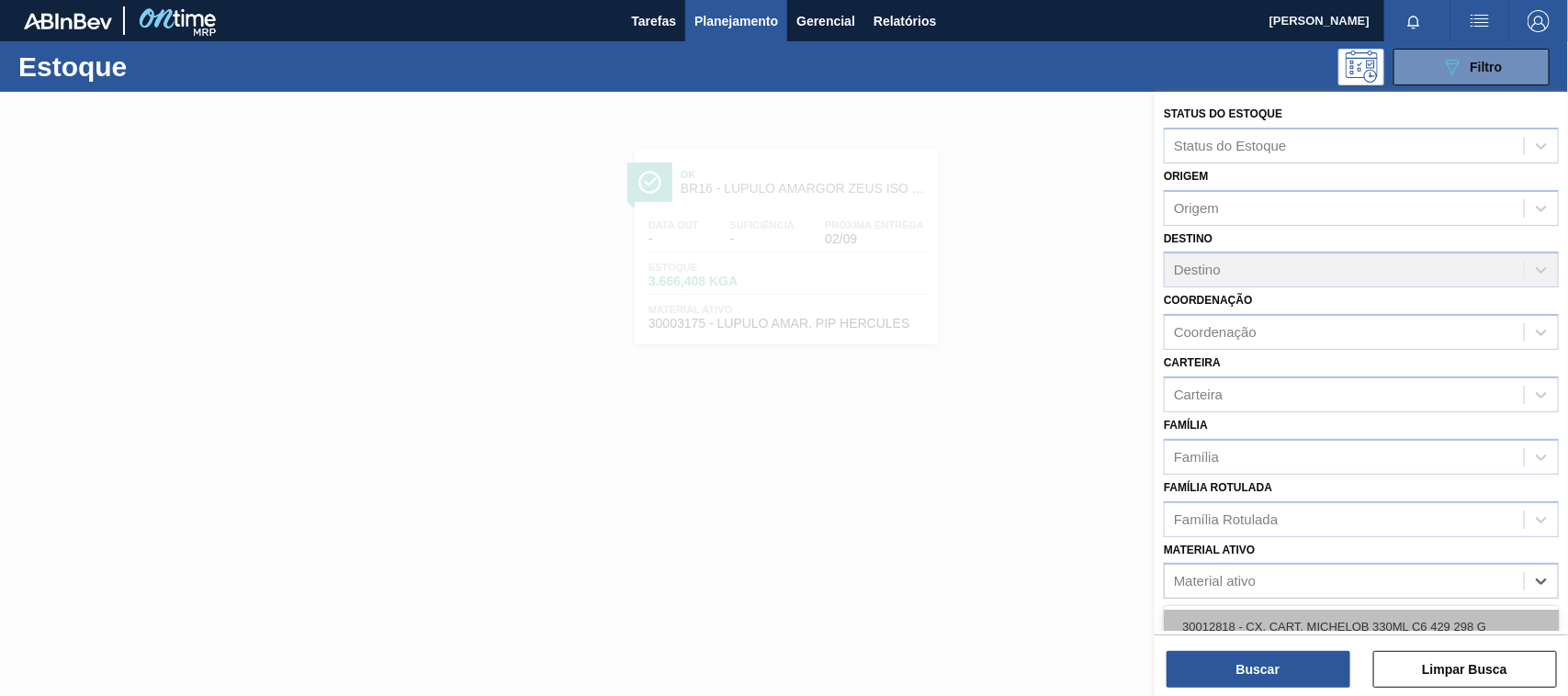
paste ativo "30003534"
type ativo "30003534"
click at [1288, 611] on div "30003534 - LUPULO AROM. PIP HALLERTAU" at bounding box center [1362, 627] width 395 height 34
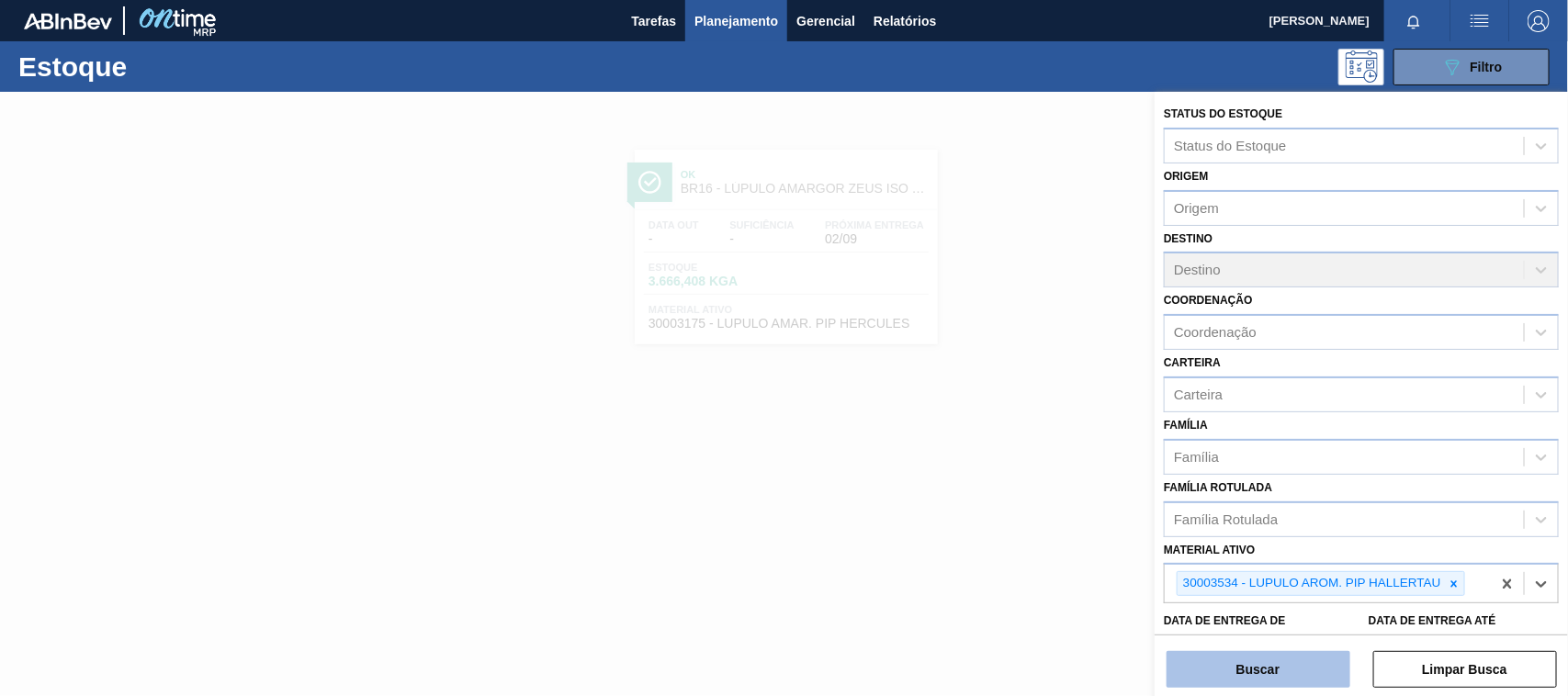
click at [1281, 672] on button "Buscar" at bounding box center [1259, 669] width 183 height 37
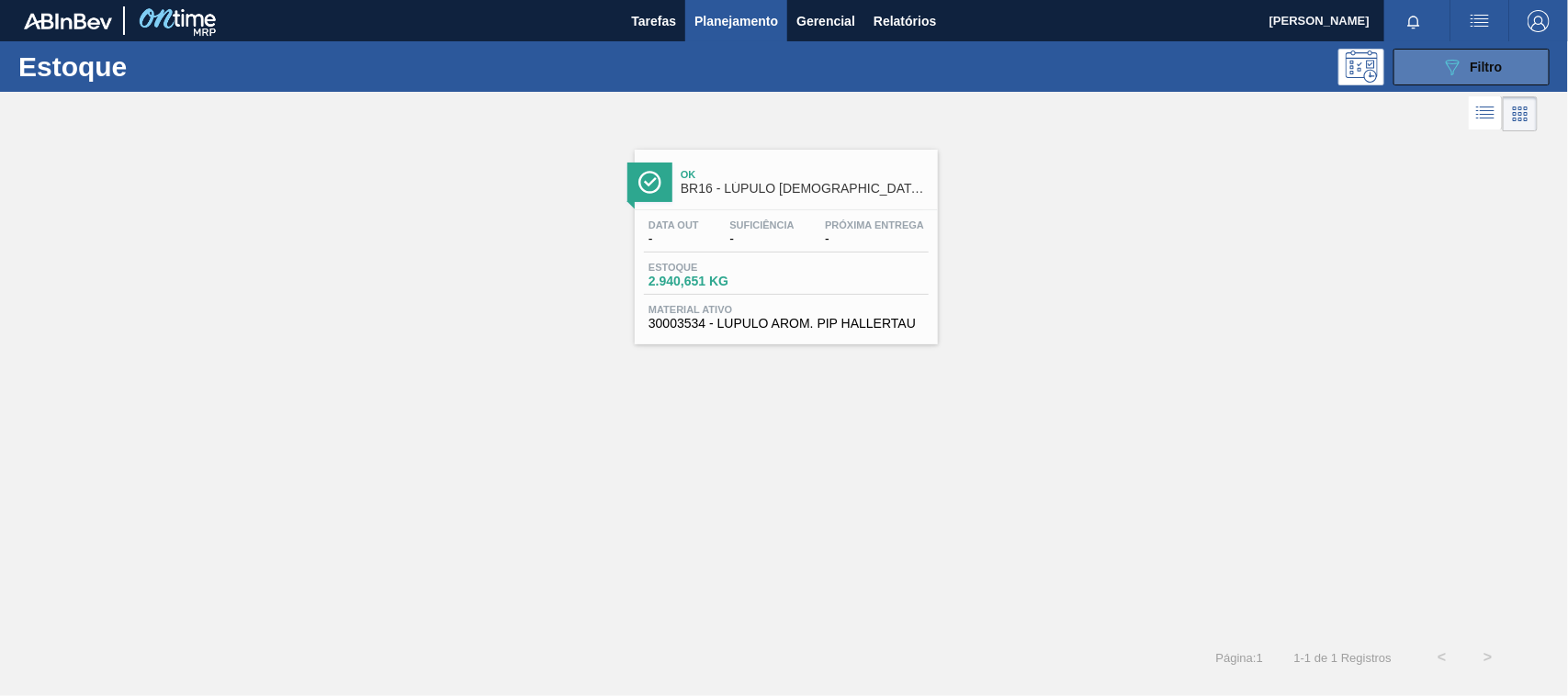
click at [1466, 49] on button "089F7B8B-B2A5-4AFE-B5C0-19BA573D28AC Filtro" at bounding box center [1471, 66] width 156 height 37
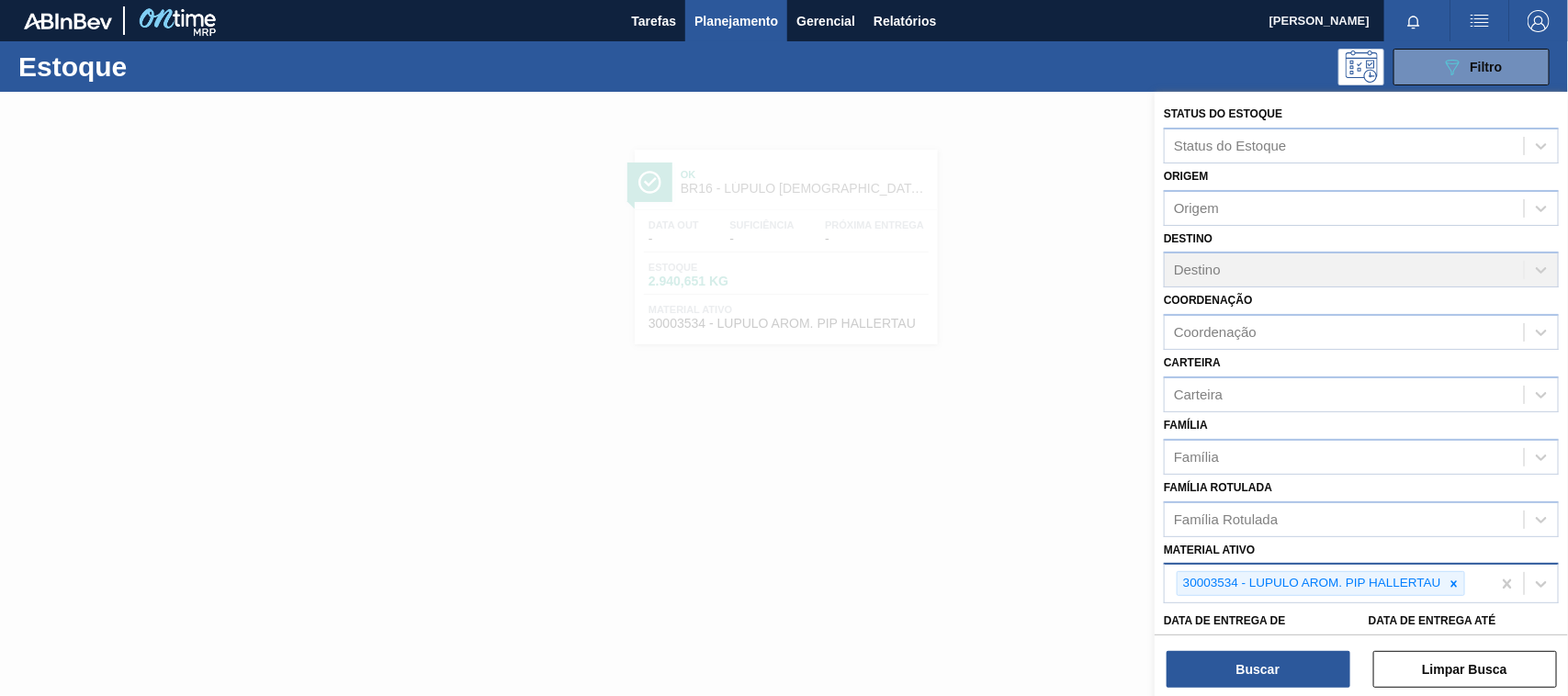
drag, startPoint x: 1454, startPoint y: 574, endPoint x: 1438, endPoint y: 583, distance: 18.4
click at [1453, 578] on icon at bounding box center [1454, 584] width 13 height 13
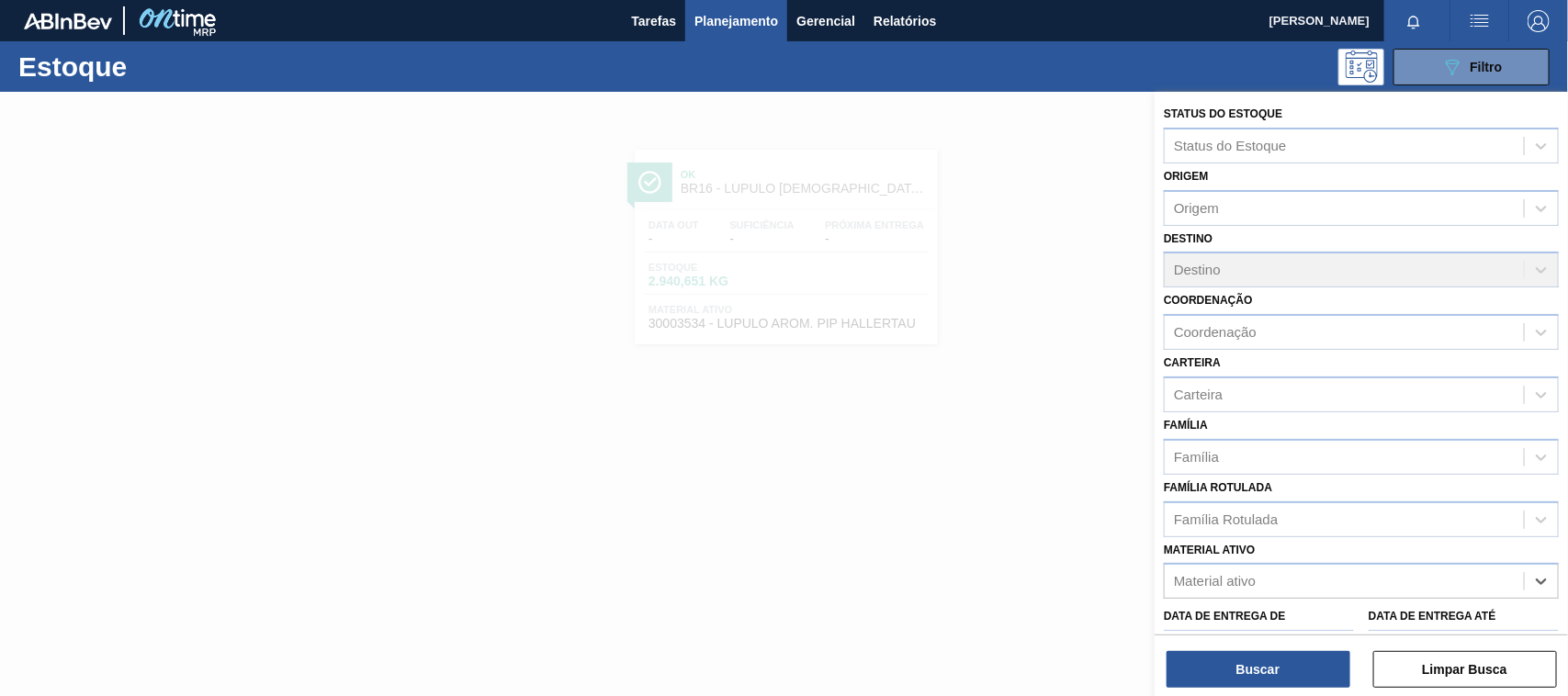
paste ativo "30009519"
type ativo "30009519"
click at [1304, 626] on div "30009519 - LUPULO AROM. PELLET REG HERCULES" at bounding box center [1362, 627] width 395 height 34
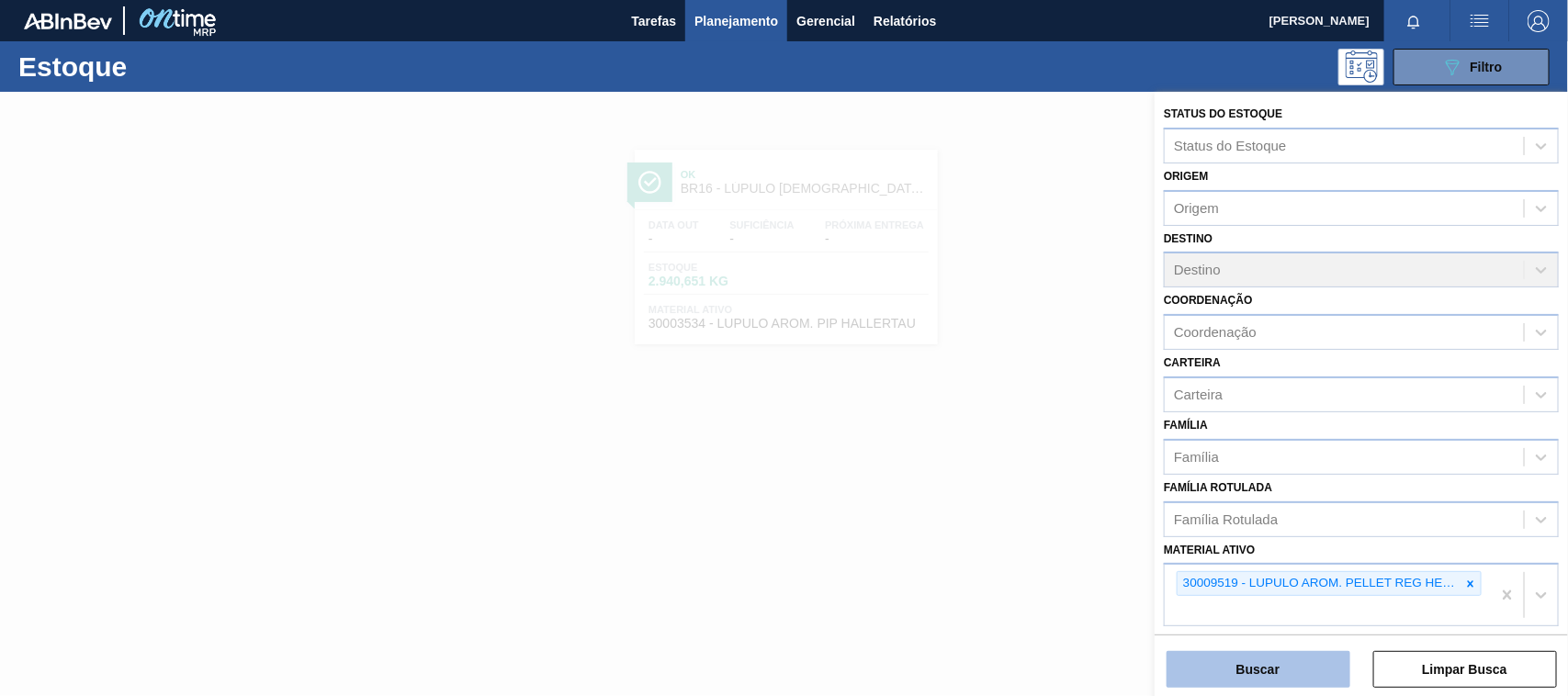
click at [1293, 656] on button "Buscar" at bounding box center [1259, 669] width 183 height 37
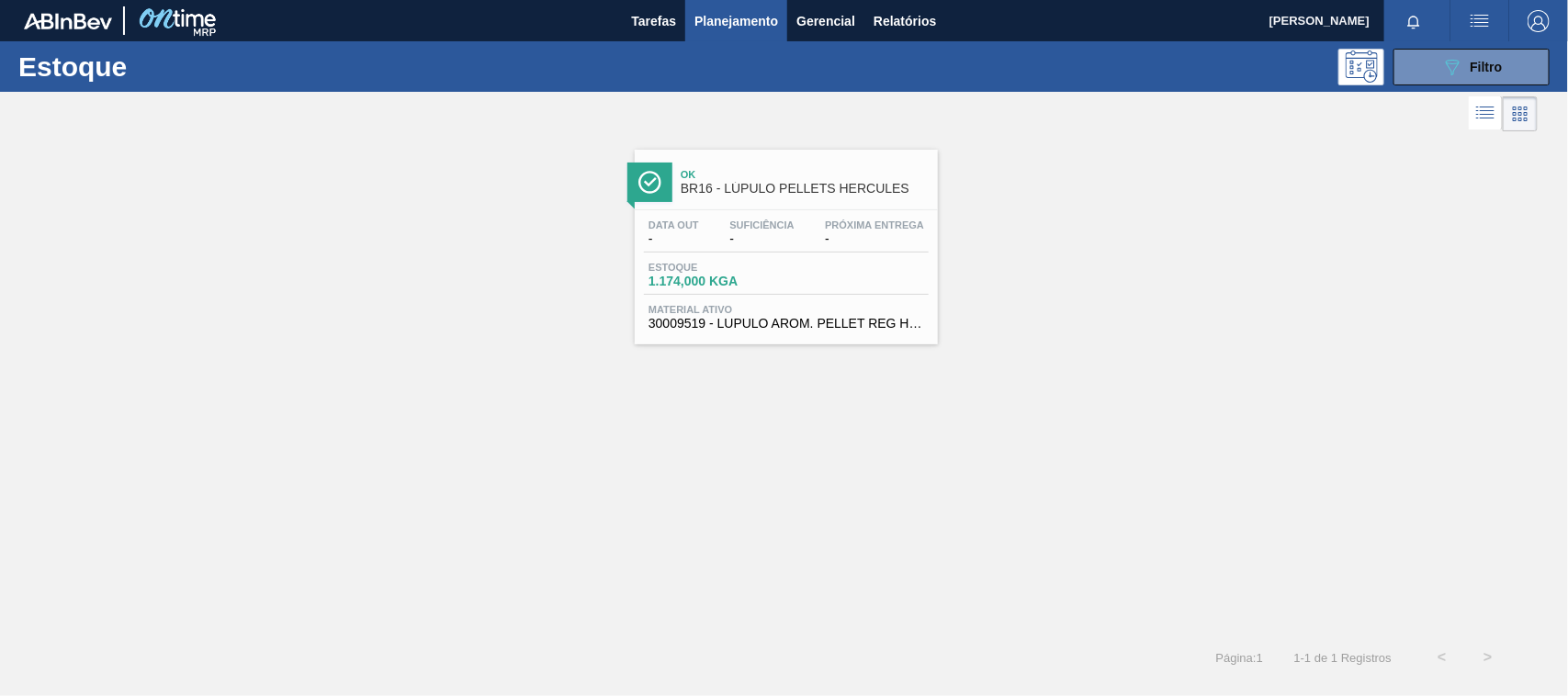
click at [853, 290] on div "Estoque 1.174,000 KGA" at bounding box center [785, 278] width 285 height 33
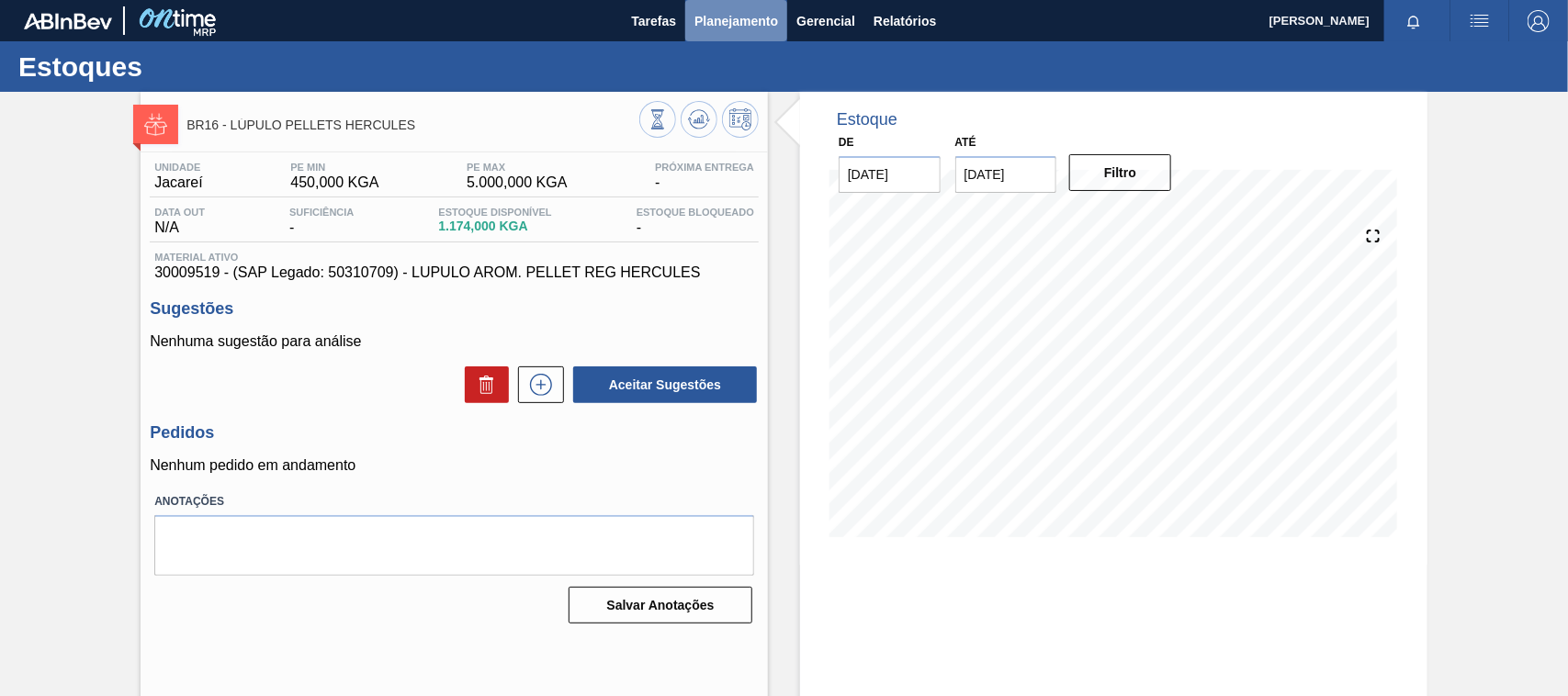
click at [744, 15] on span "Planejamento" at bounding box center [736, 21] width 83 height 22
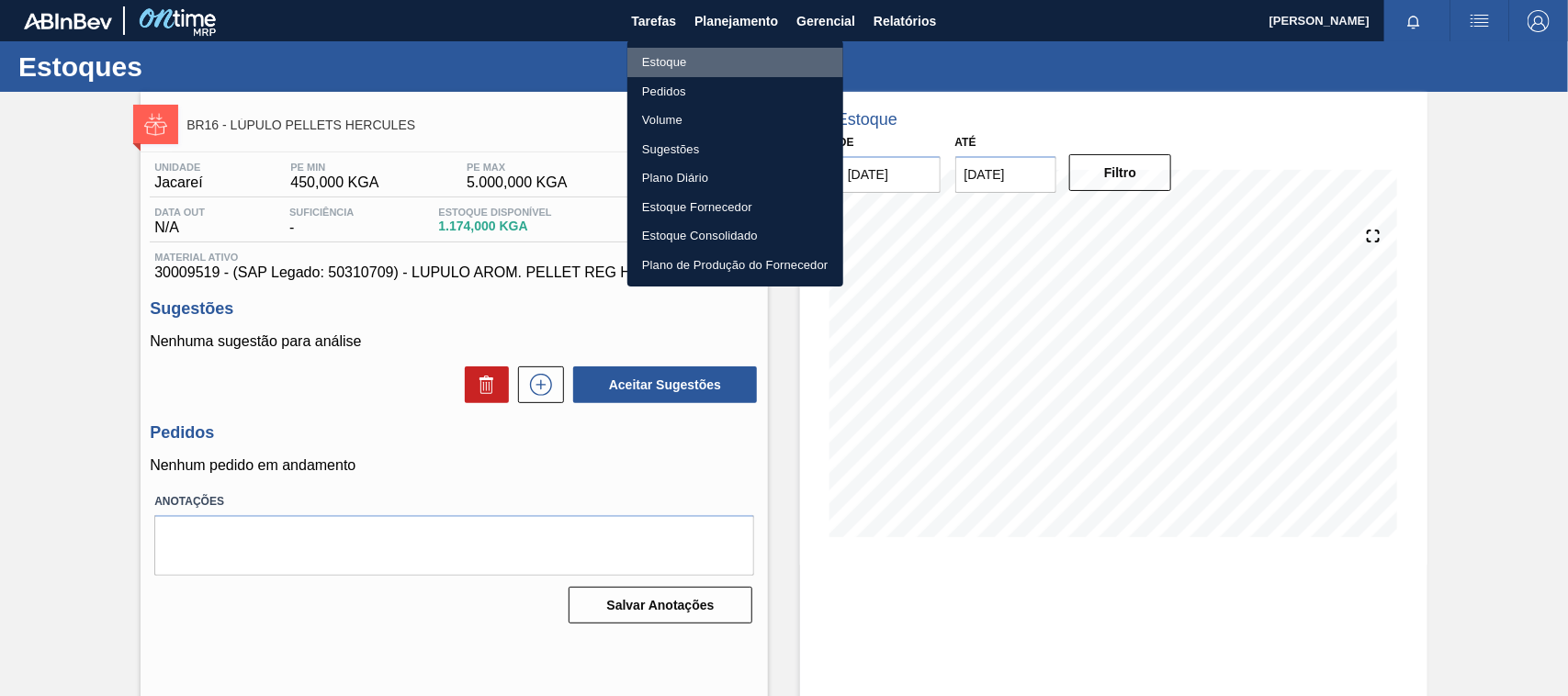
click at [672, 59] on li "Estoque" at bounding box center [736, 62] width 216 height 30
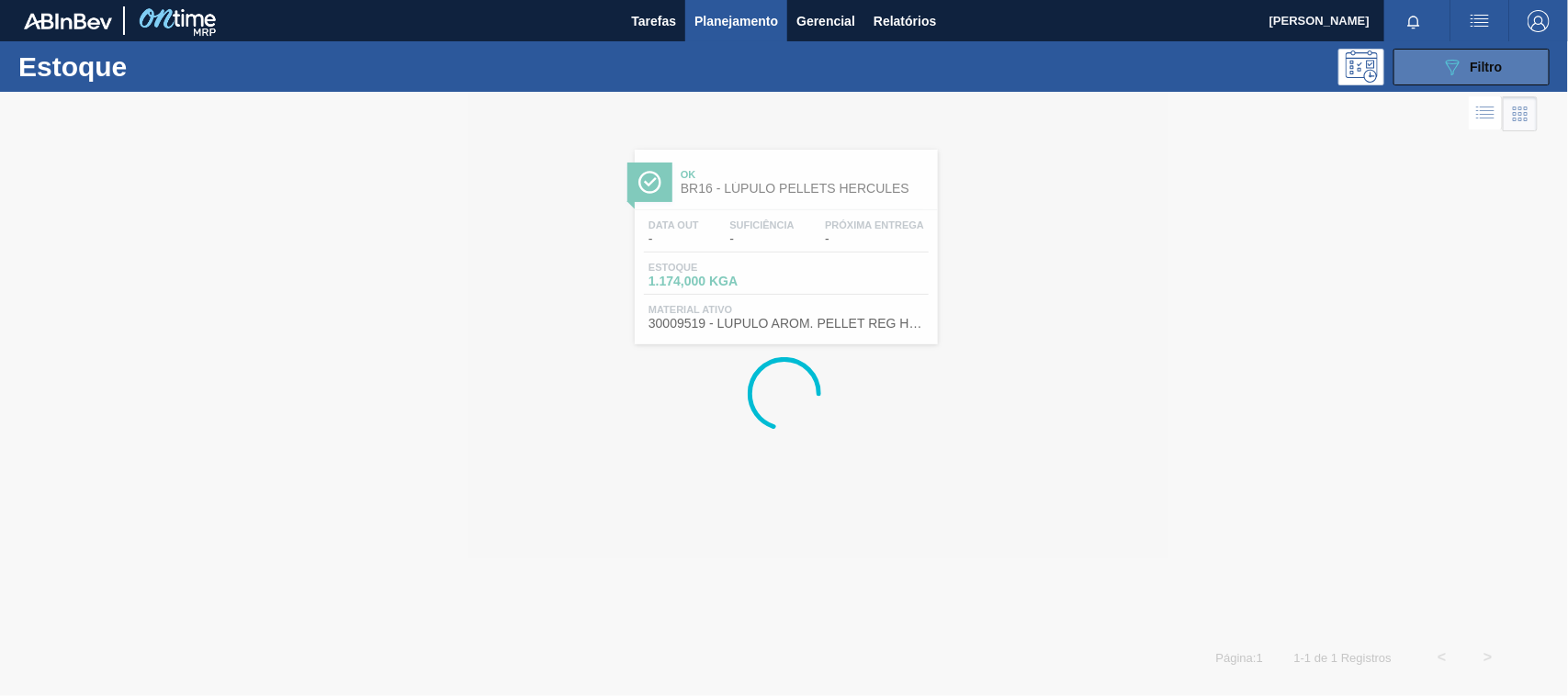
drag, startPoint x: 1480, startPoint y: 53, endPoint x: 1438, endPoint y: 217, distance: 169.3
click at [1477, 56] on button "089F7B8B-B2A5-4AFE-B5C0-19BA573D28AC Filtro" at bounding box center [1471, 66] width 156 height 37
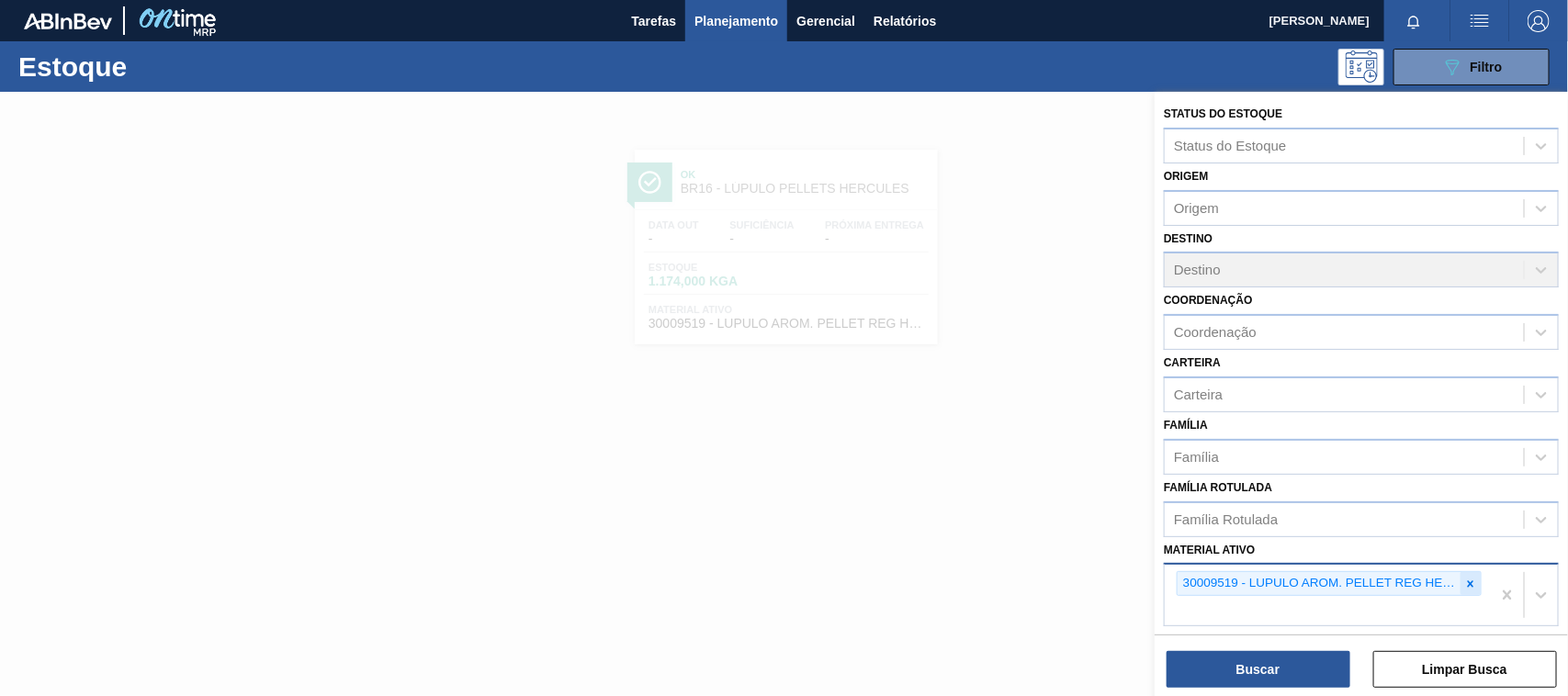
click at [1462, 586] on div at bounding box center [1471, 583] width 20 height 23
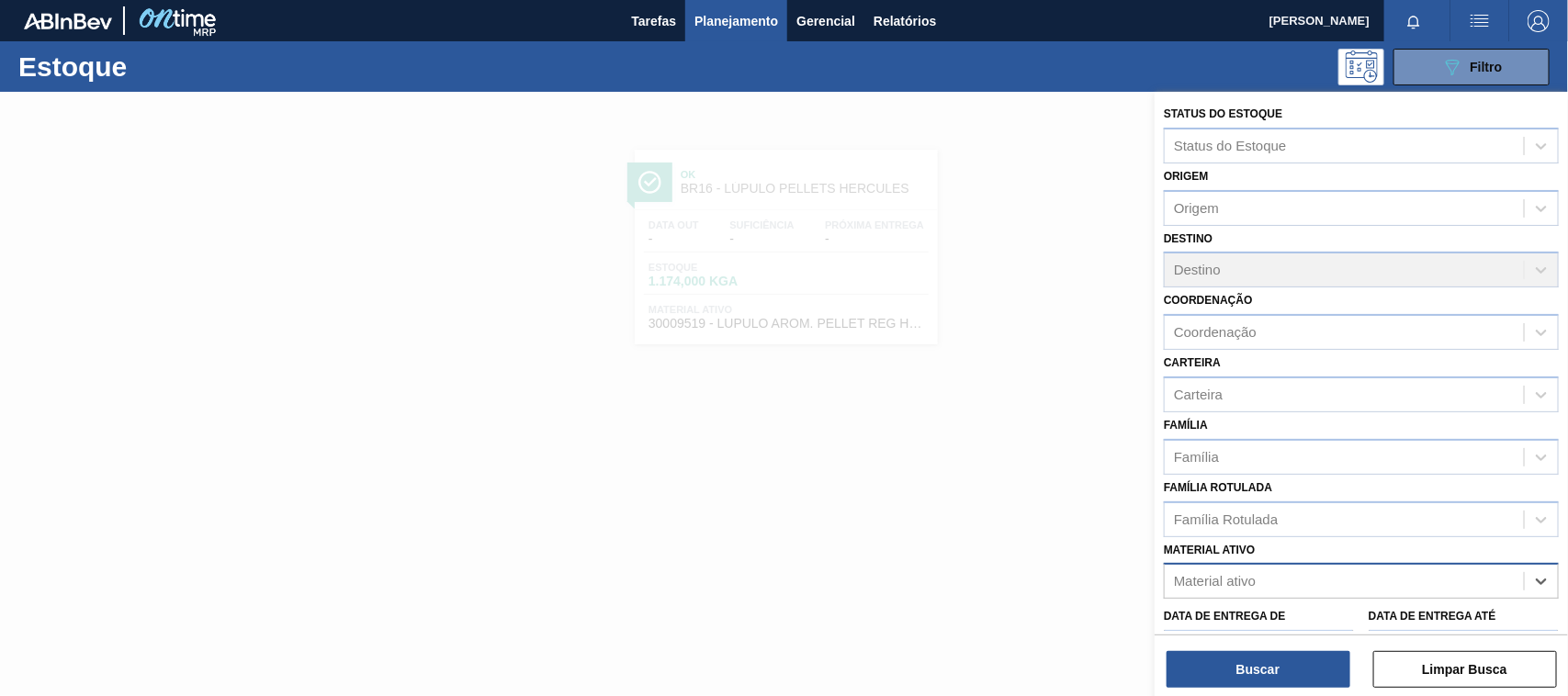
paste ativo "30007684"
type ativo "30007684"
click at [1319, 604] on div "Data de Entrega de" at bounding box center [1260, 636] width 190 height 63
click at [1329, 614] on div "Data de Entrega de" at bounding box center [1260, 636] width 190 height 63
click at [1307, 585] on div "Material ativo" at bounding box center [1345, 581] width 359 height 27
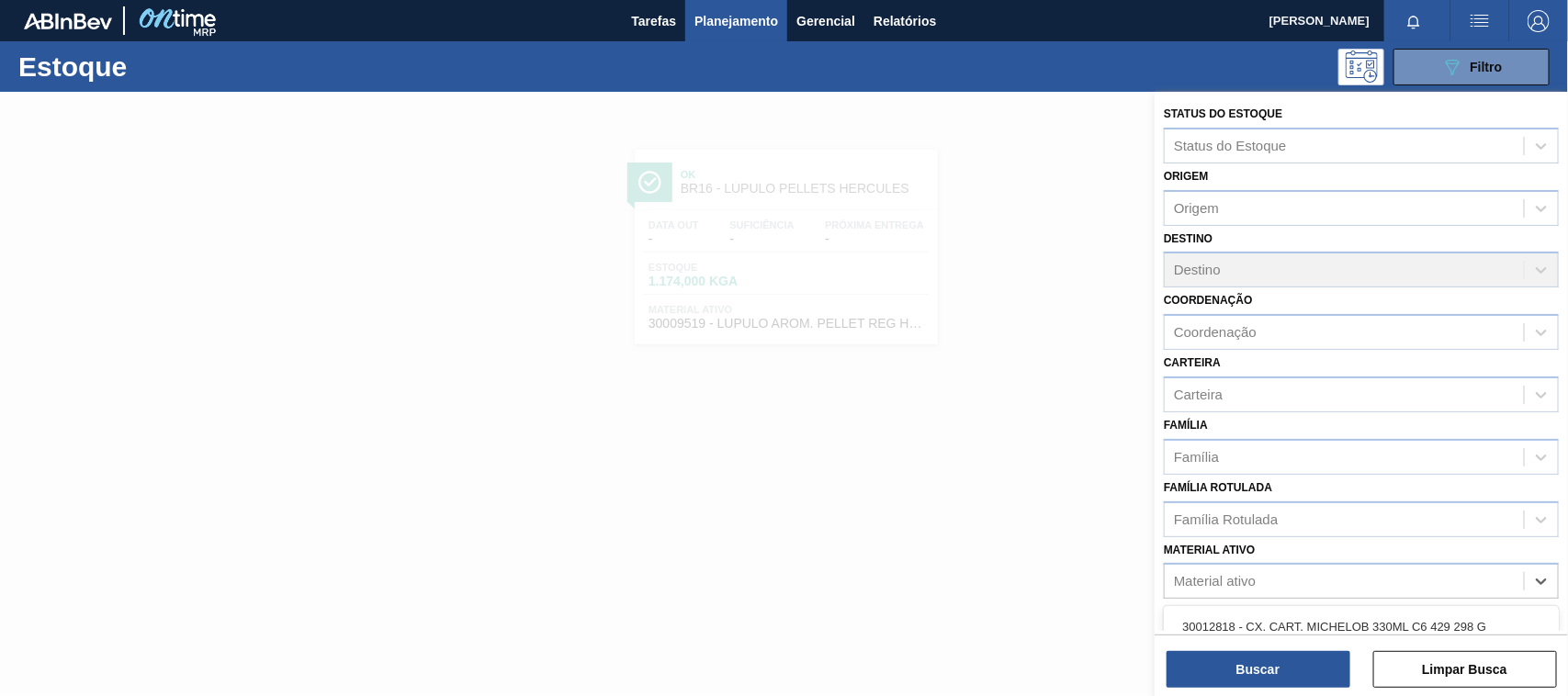
paste ativo "30007684"
type ativo "30007684"
drag, startPoint x: 1269, startPoint y: 607, endPoint x: 1272, endPoint y: 618, distance: 11.4
click at [1269, 610] on div "30007684 - [PERSON_NAME]. Pellet REG Opal" at bounding box center [1362, 627] width 395 height 34
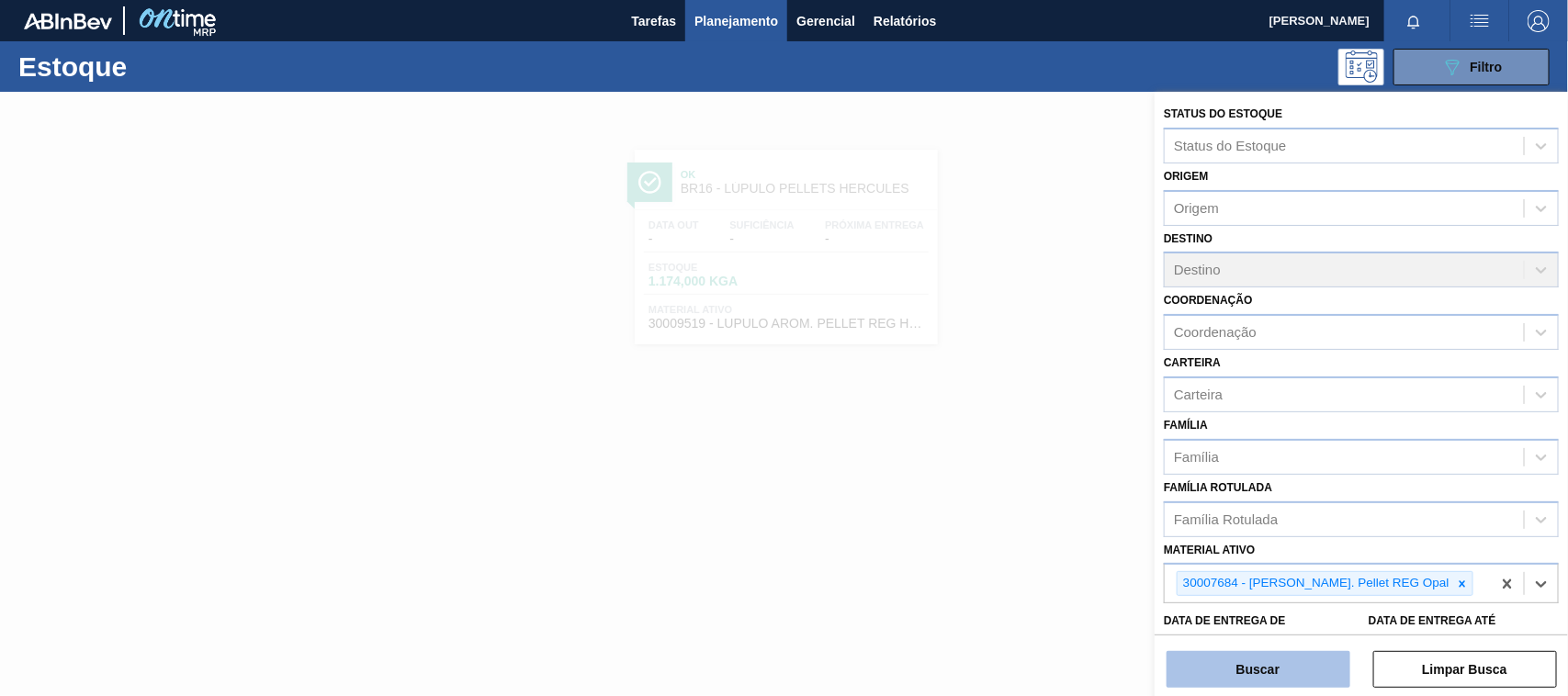
click at [1279, 661] on button "Buscar" at bounding box center [1259, 669] width 183 height 37
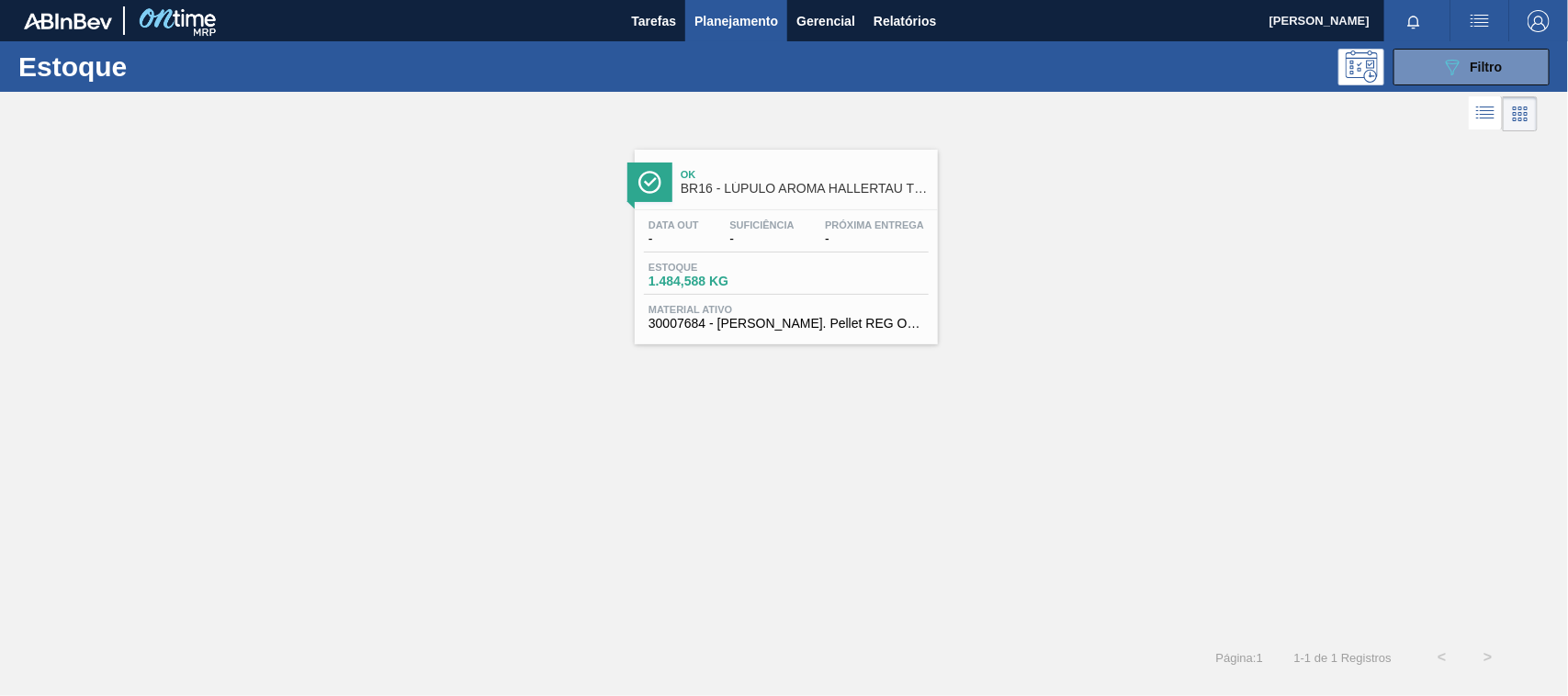
click at [897, 265] on div "Estoque 1.484,588 KG" at bounding box center [785, 278] width 285 height 33
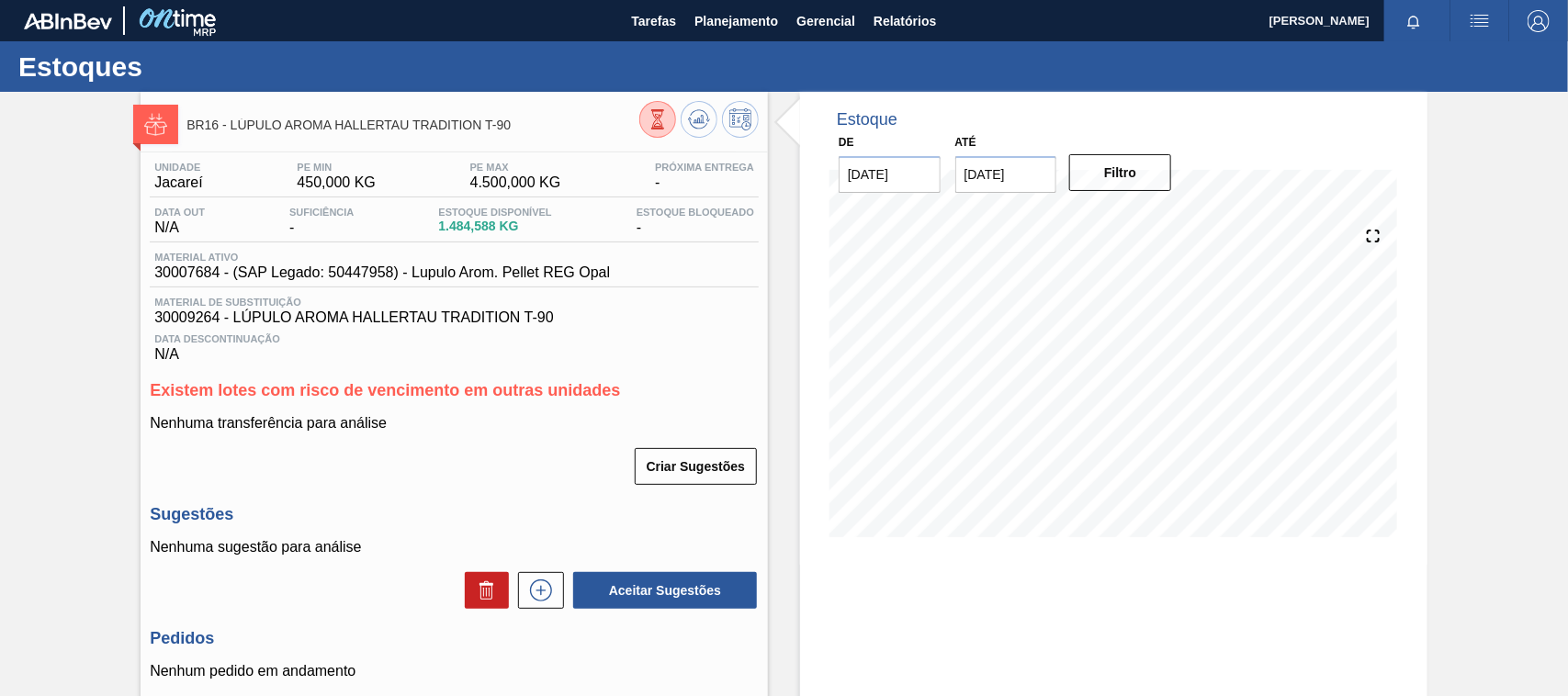
drag, startPoint x: 713, startPoint y: 19, endPoint x: 681, endPoint y: 59, distance: 51.2
click at [713, 19] on span "Planejamento" at bounding box center [736, 21] width 83 height 22
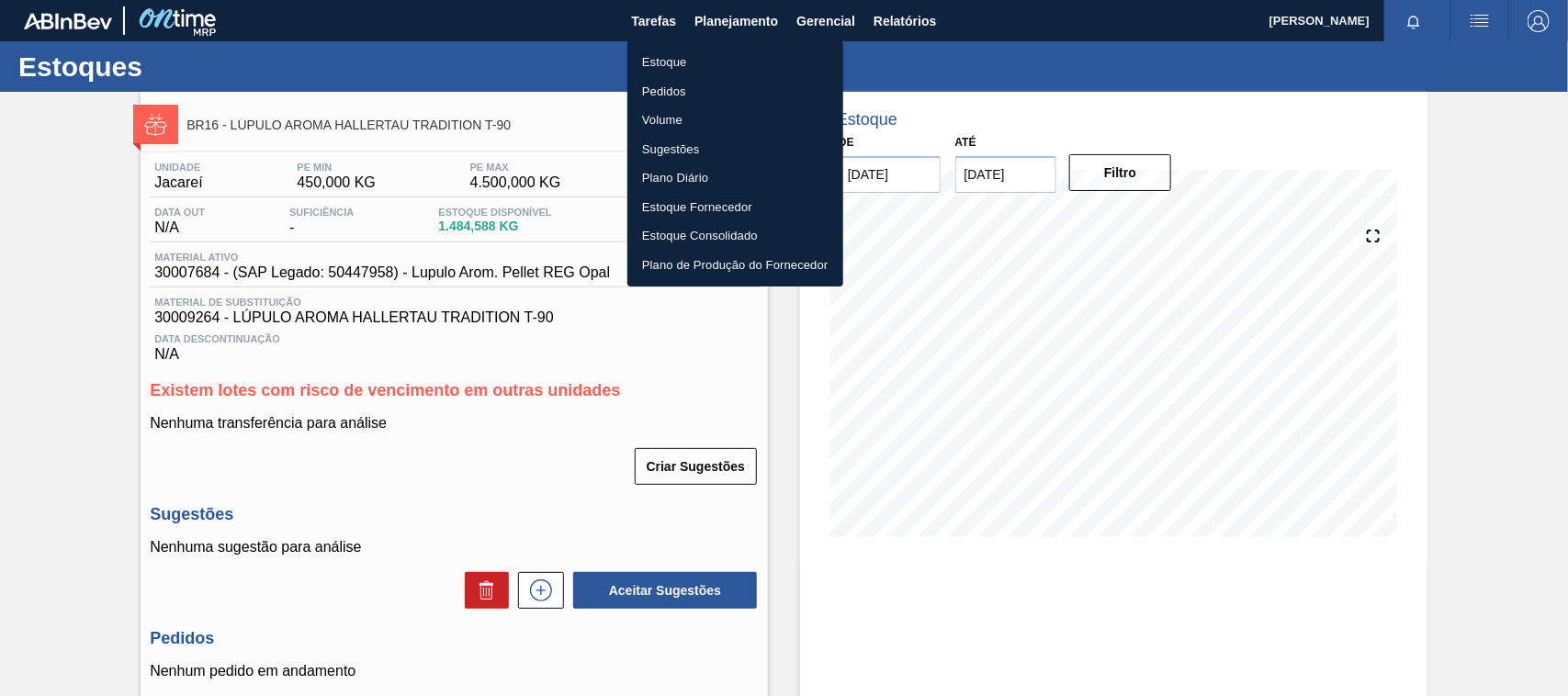
click at [667, 57] on li "Estoque" at bounding box center [736, 62] width 216 height 30
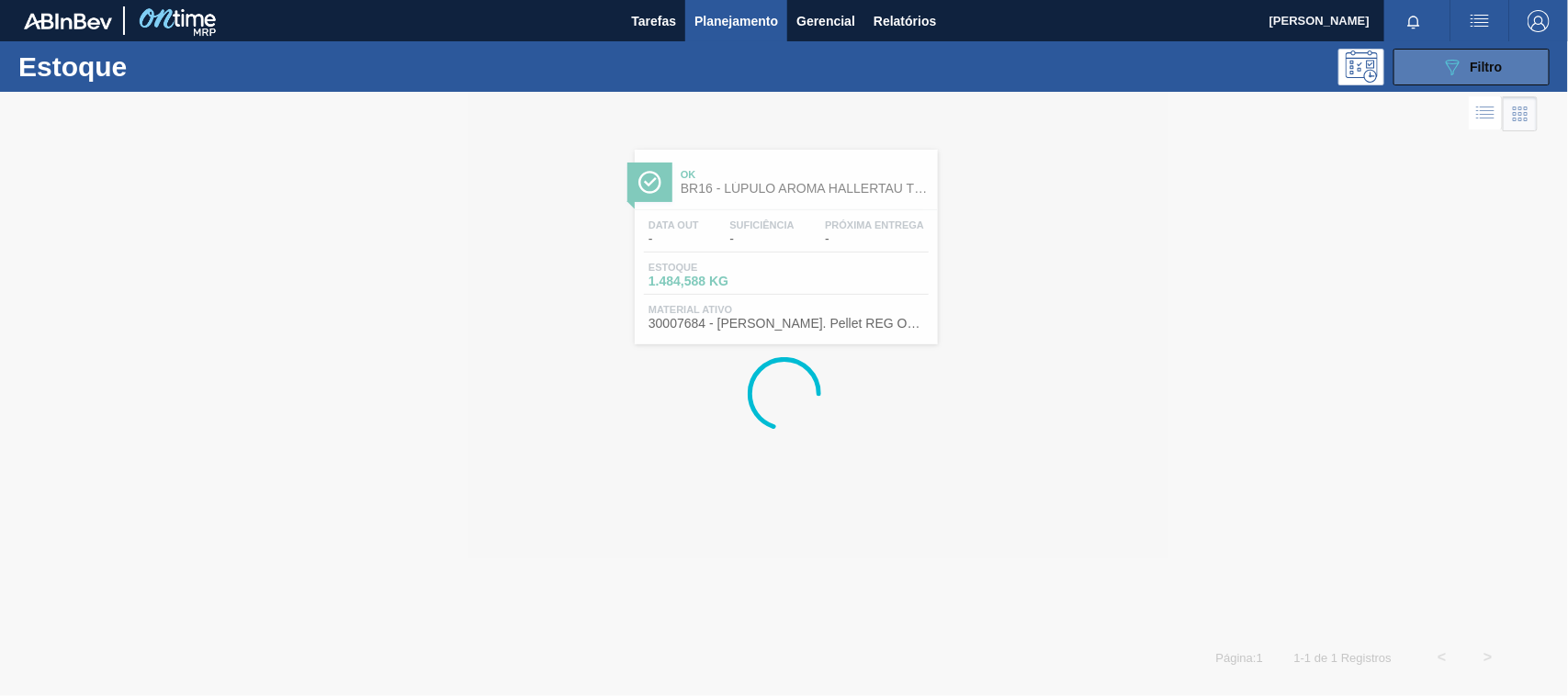
click at [1436, 61] on button "089F7B8B-B2A5-4AFE-B5C0-19BA573D28AC Filtro" at bounding box center [1471, 66] width 156 height 37
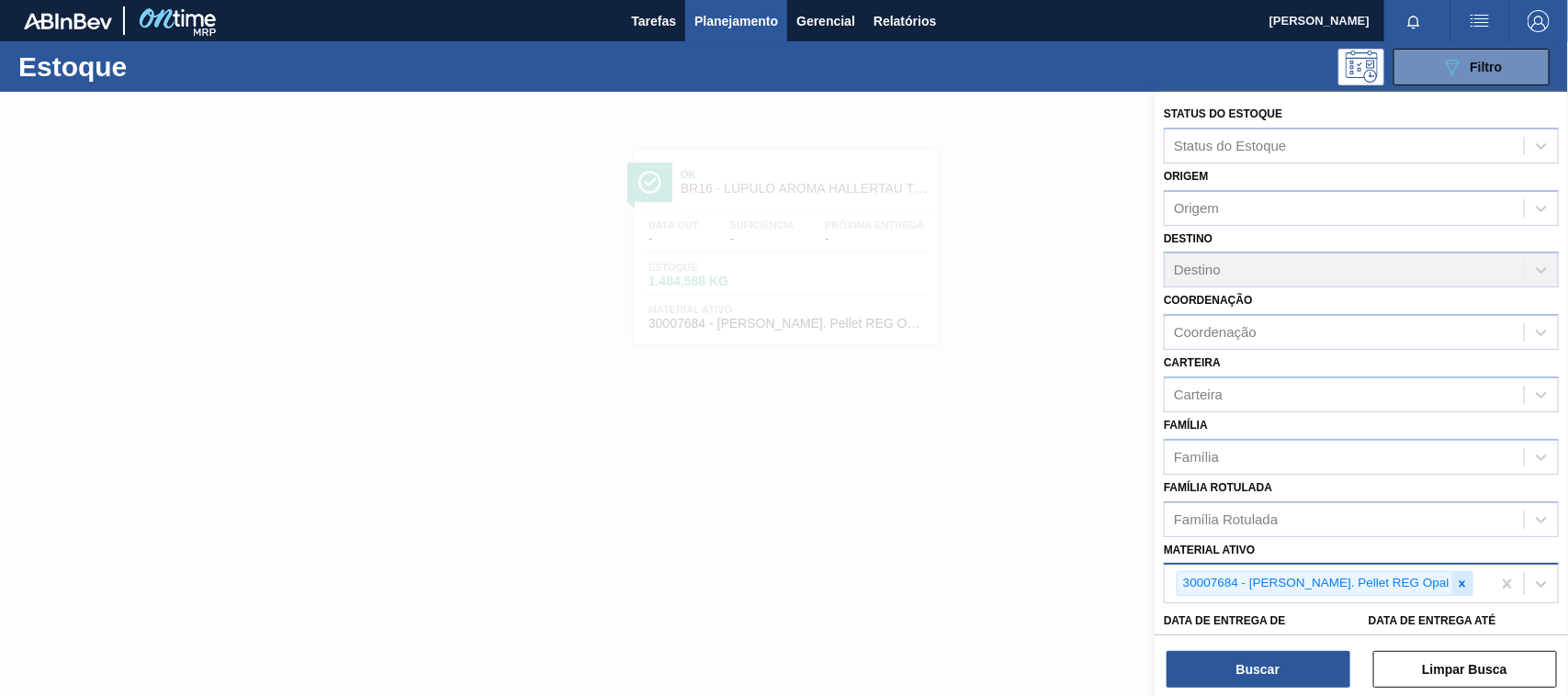
click at [1456, 584] on icon at bounding box center [1462, 584] width 13 height 13
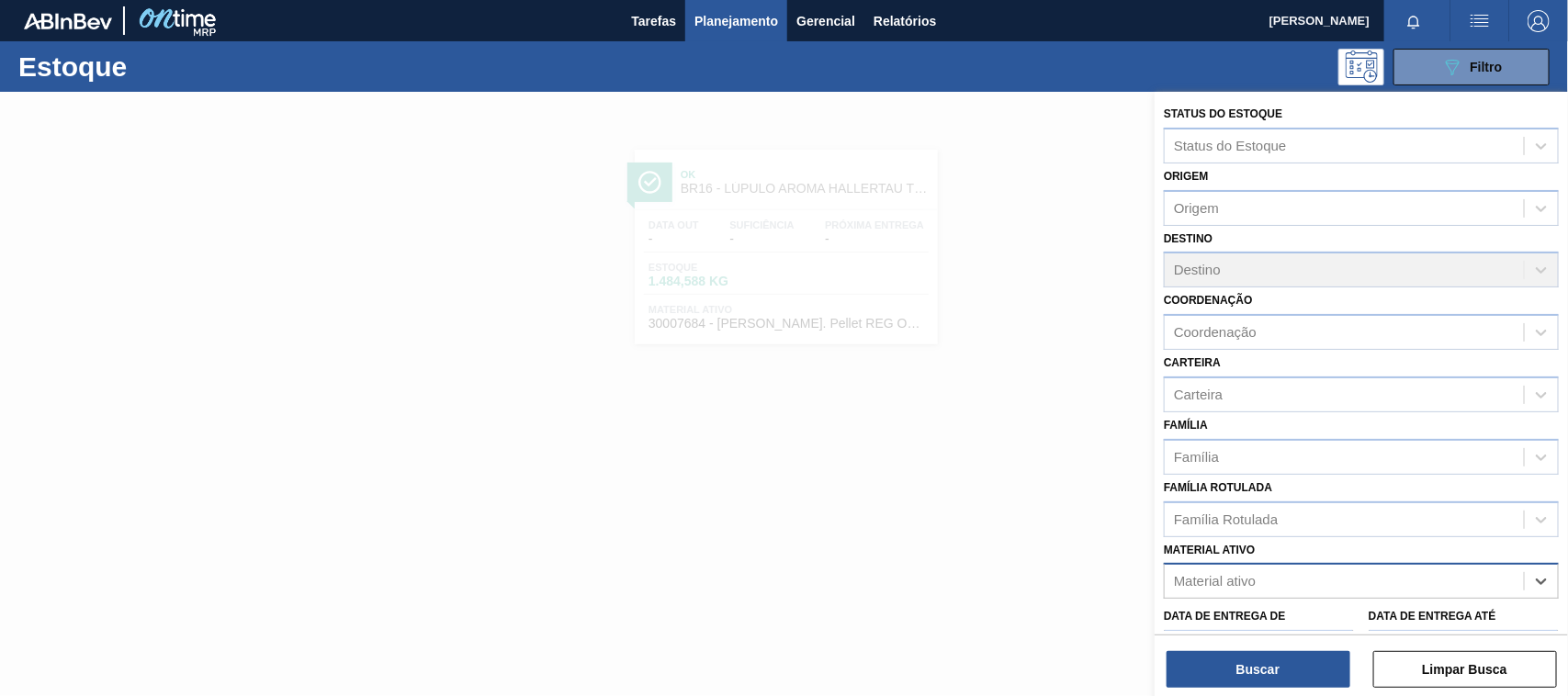
paste ativo "30030586"
type ativo "30030586"
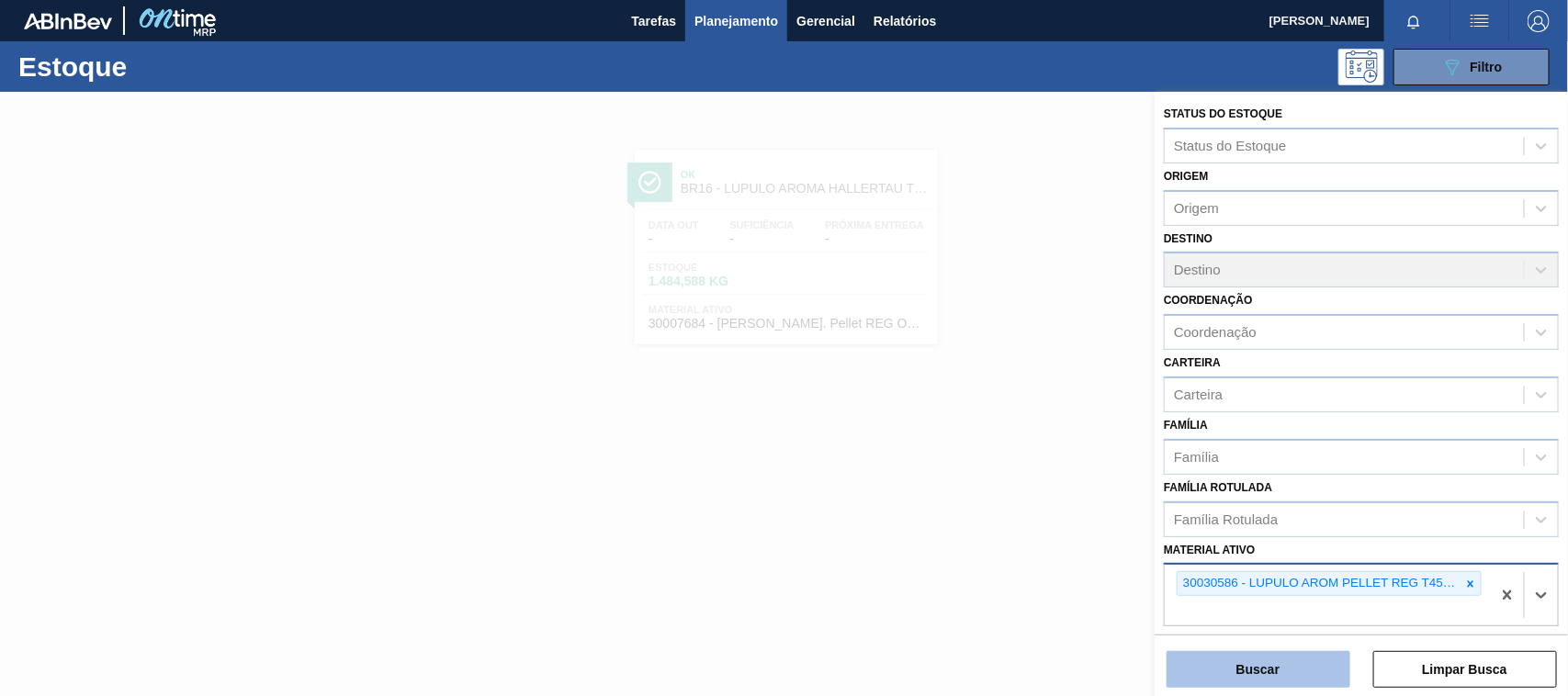
click at [1274, 678] on button "Buscar" at bounding box center [1259, 669] width 183 height 37
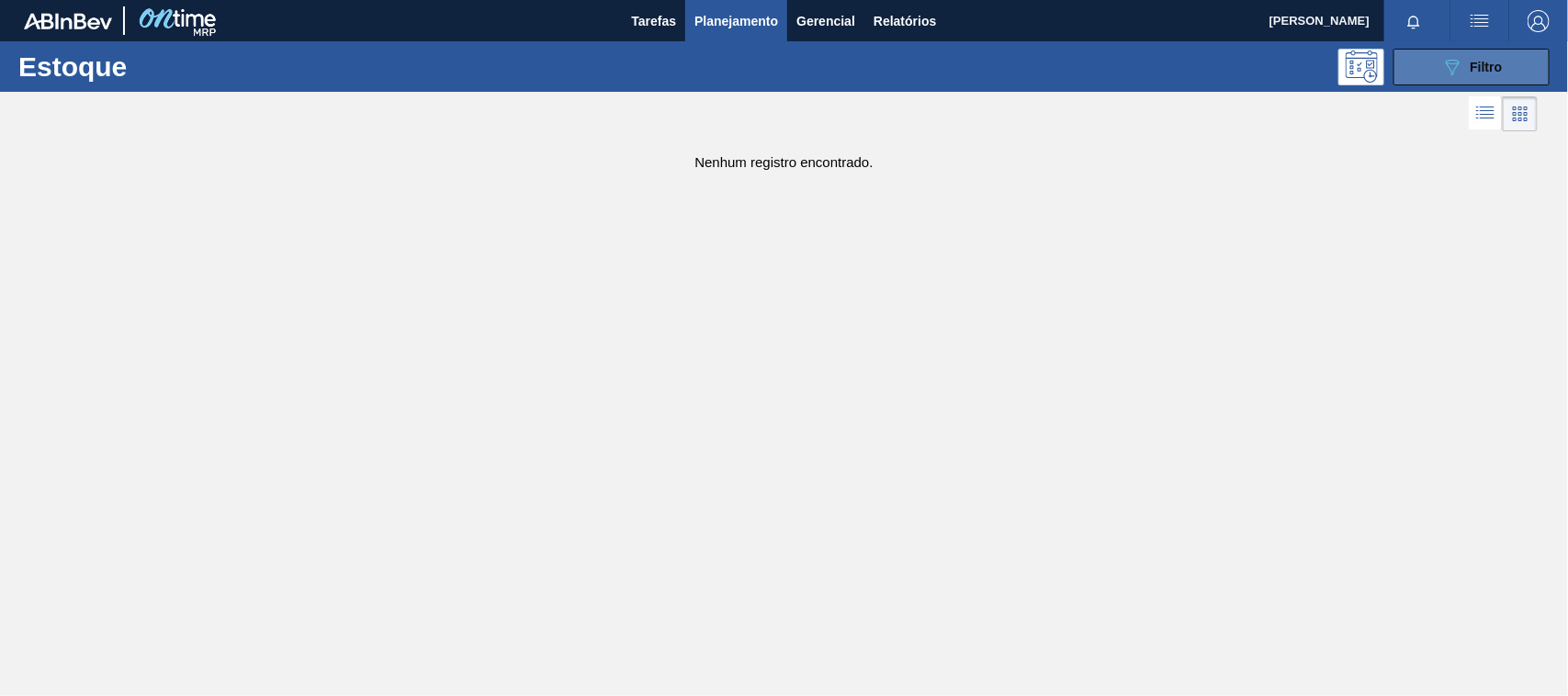
click at [1436, 70] on button "089F7B8B-B2A5-4AFE-B5C0-19BA573D28AC Filtro" at bounding box center [1471, 66] width 156 height 37
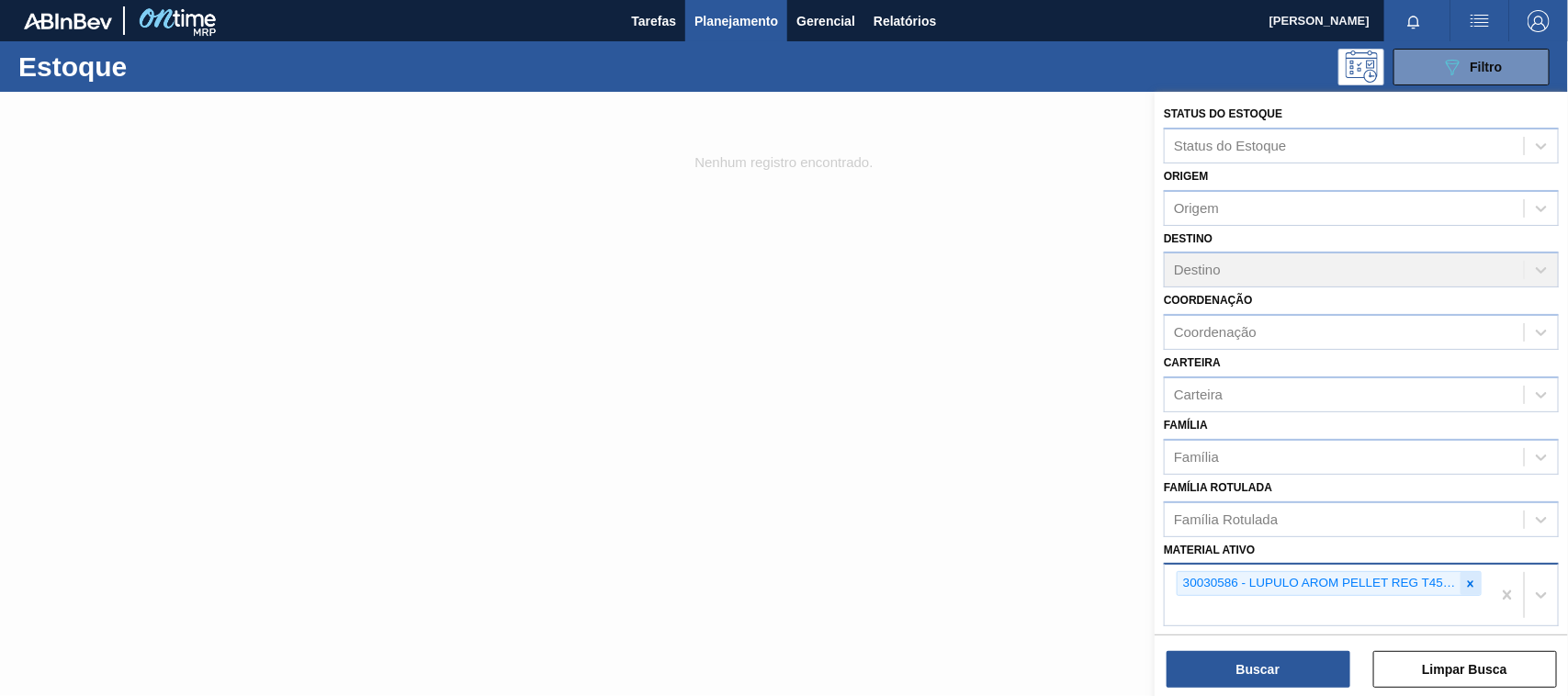
click at [1465, 579] on icon at bounding box center [1471, 584] width 13 height 13
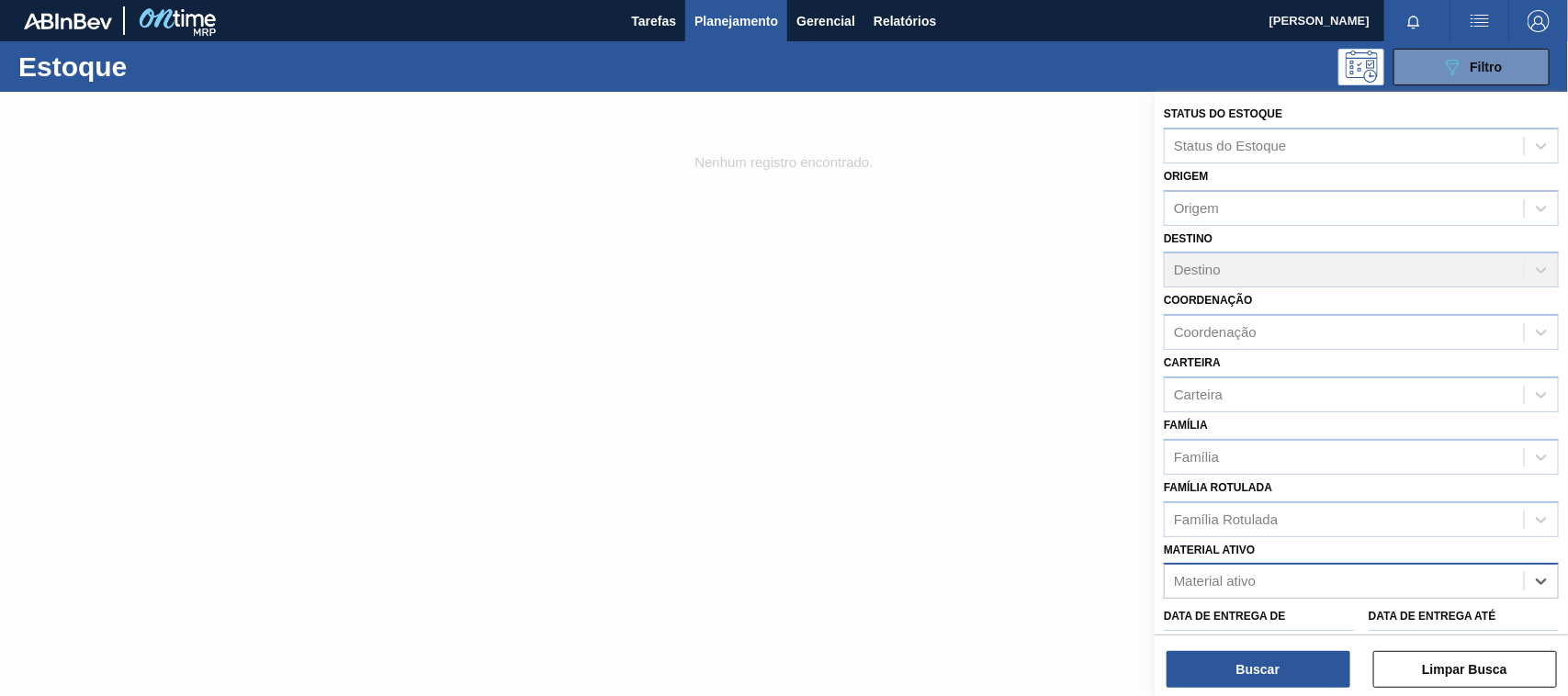
paste ativo "30009264"
type ativo "30009264"
click at [1338, 610] on div "30009264 - LÚPULO AROMA HALLERTAU TRADITION T-90" at bounding box center [1362, 627] width 395 height 34
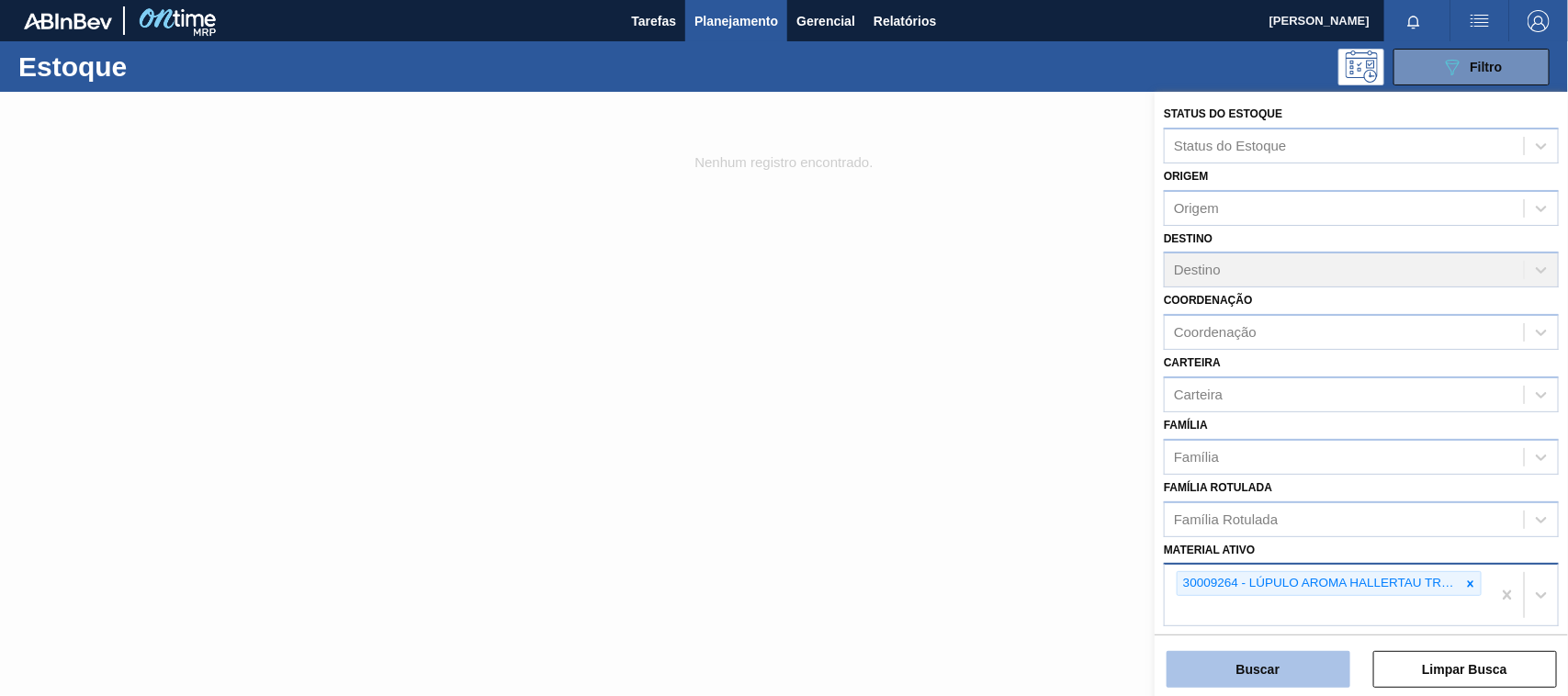
click at [1306, 659] on button "Buscar" at bounding box center [1259, 669] width 183 height 37
